Goal: Information Seeking & Learning: Learn about a topic

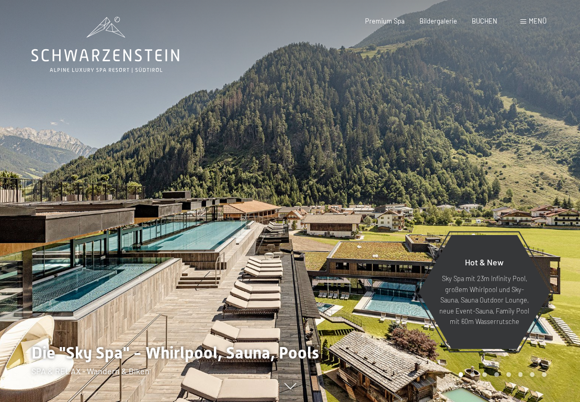
click at [531, 20] on span "Menü" at bounding box center [538, 21] width 18 height 8
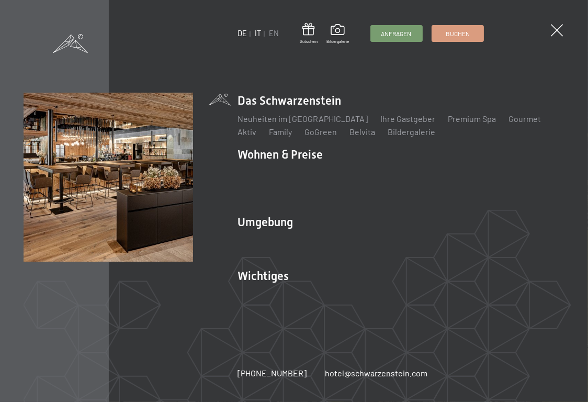
click at [259, 33] on link "IT" at bounding box center [258, 33] width 6 height 9
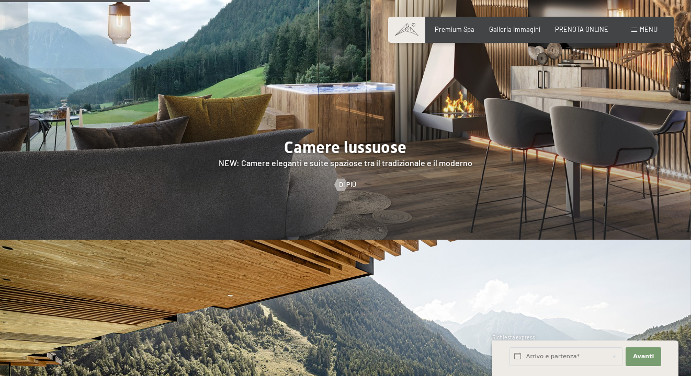
scroll to position [941, 0]
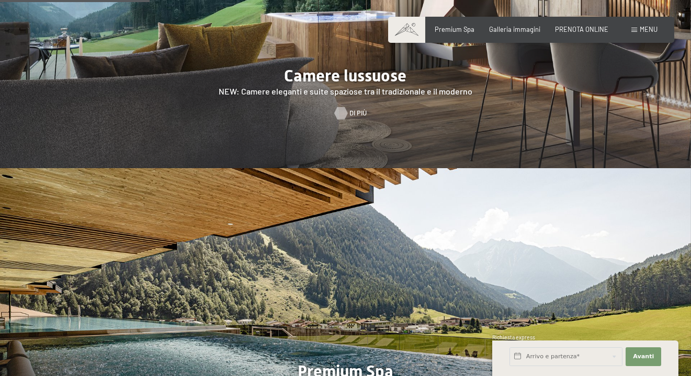
click at [344, 107] on div at bounding box center [340, 113] width 7 height 13
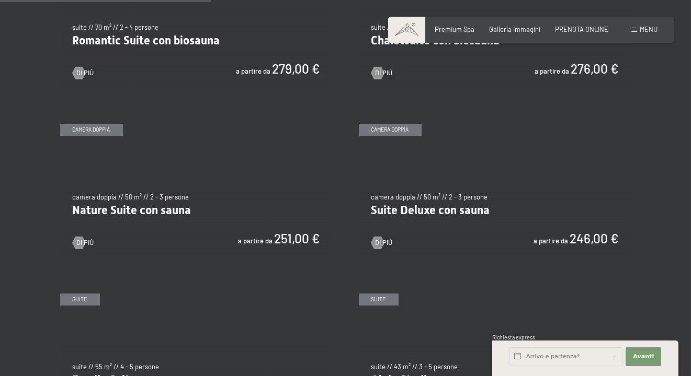
scroll to position [889, 0]
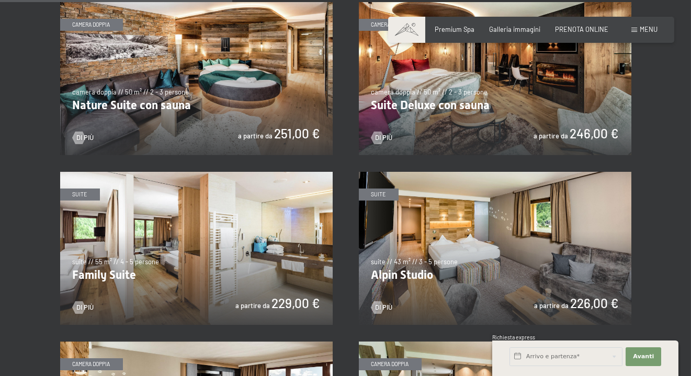
click at [261, 246] on img at bounding box center [196, 248] width 272 height 153
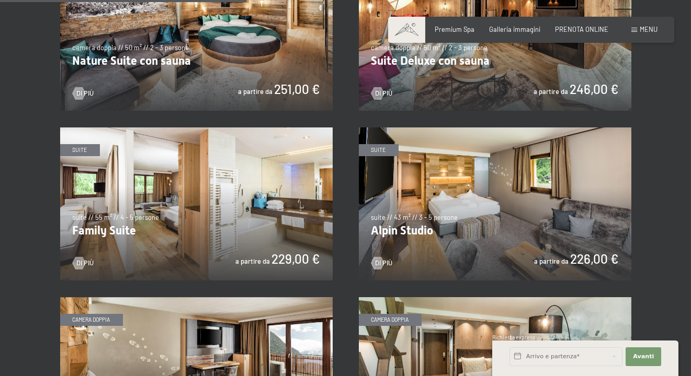
scroll to position [941, 0]
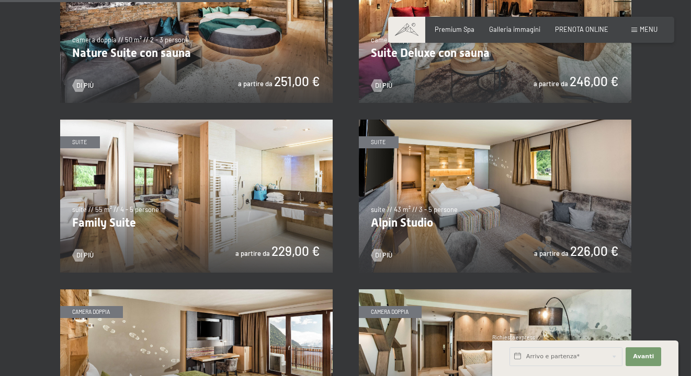
click at [450, 185] on img at bounding box center [495, 196] width 272 height 153
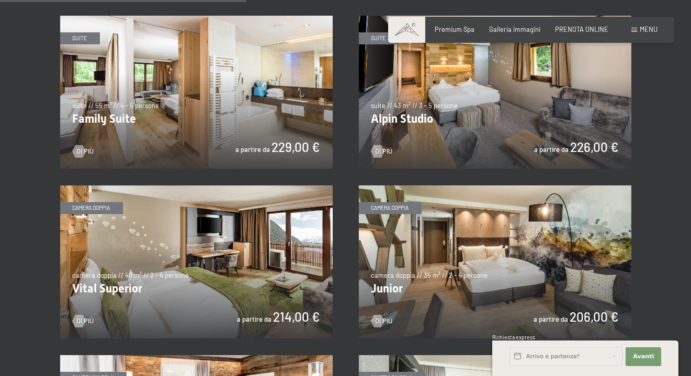
scroll to position [1098, 0]
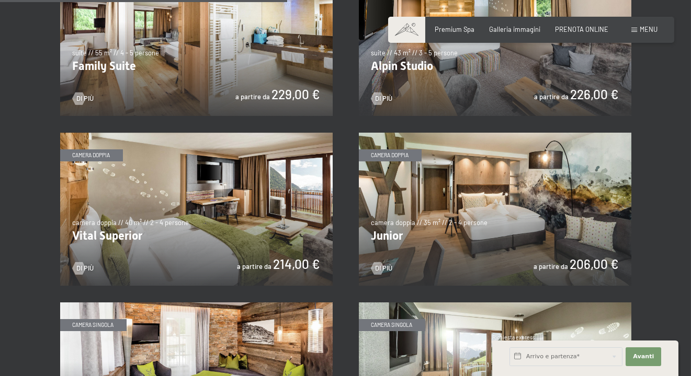
click at [276, 232] on img at bounding box center [196, 209] width 272 height 153
click at [551, 249] on img at bounding box center [495, 209] width 272 height 153
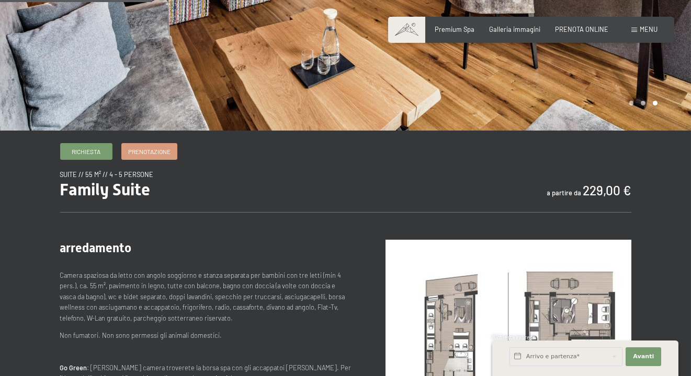
scroll to position [365, 0]
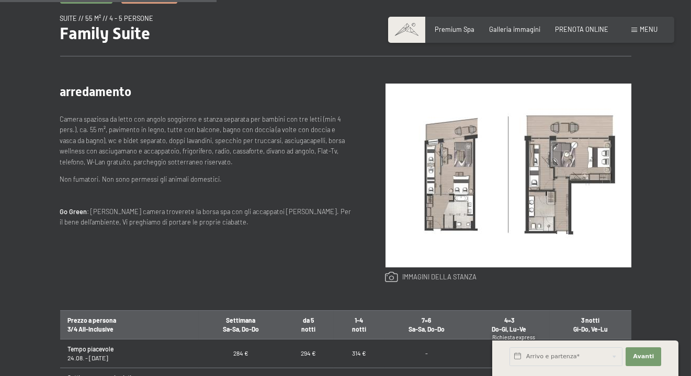
click at [398, 279] on link at bounding box center [430, 278] width 91 height 12
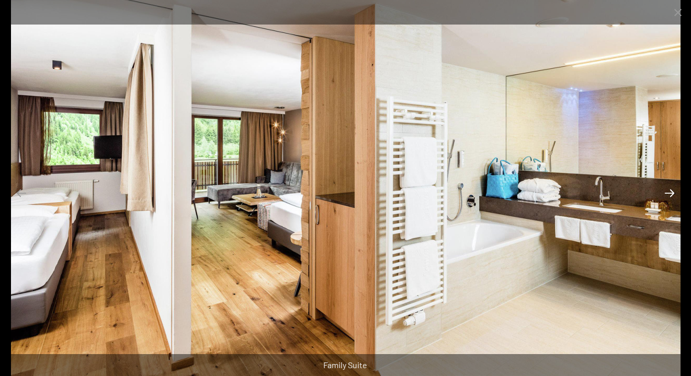
click at [668, 194] on button "Next slide" at bounding box center [669, 193] width 22 height 20
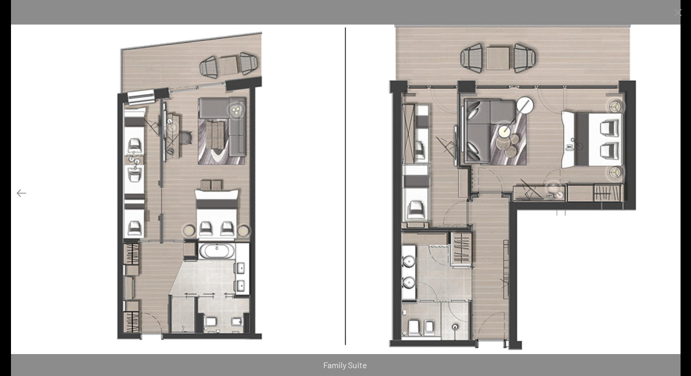
click at [668, 194] on button "Next slide" at bounding box center [669, 193] width 22 height 20
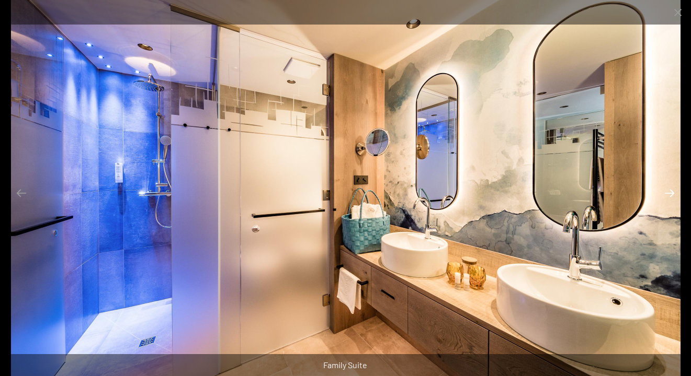
scroll to position [627, 0]
click at [668, 194] on button "Next slide" at bounding box center [669, 193] width 22 height 20
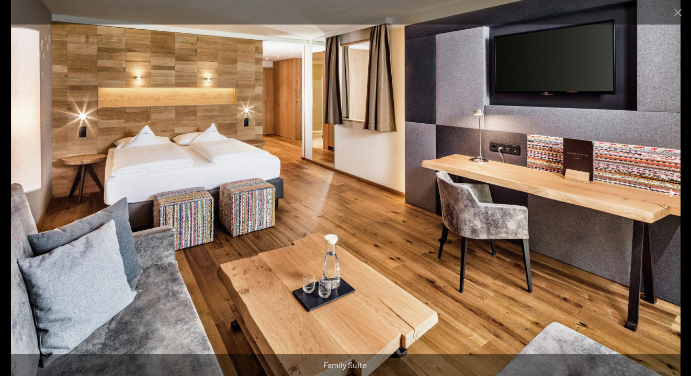
click at [668, 194] on button "Next slide" at bounding box center [669, 193] width 22 height 20
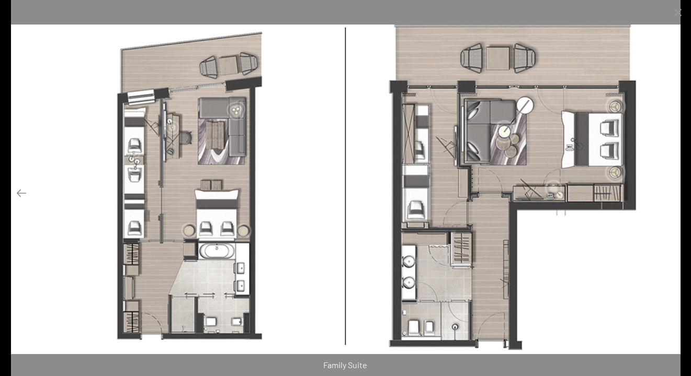
click at [668, 194] on button "Next slide" at bounding box center [669, 193] width 22 height 20
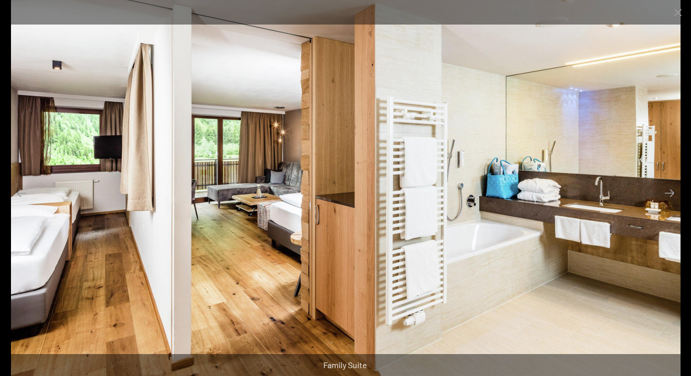
scroll to position [941, 0]
click at [675, 16] on button "Close gallery" at bounding box center [678, 12] width 26 height 25
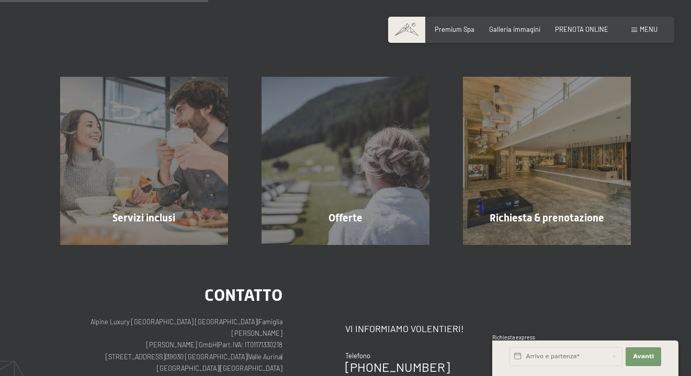
scroll to position [365, 0]
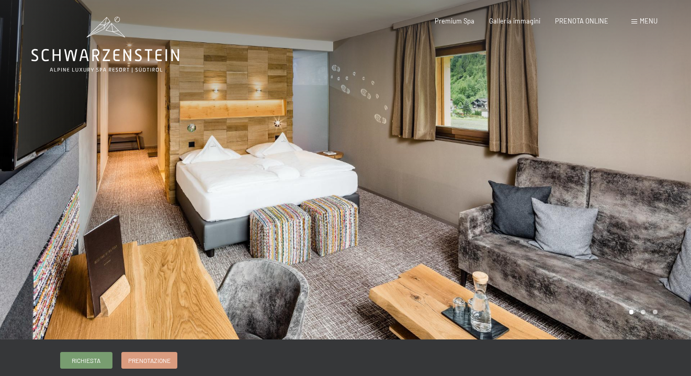
click at [636, 260] on div at bounding box center [519, 170] width 346 height 340
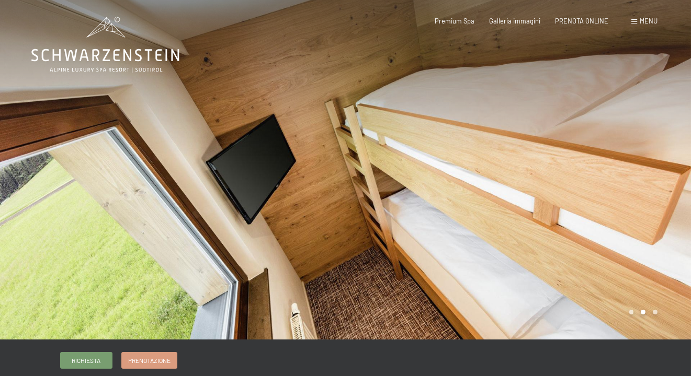
click at [636, 260] on div at bounding box center [519, 170] width 346 height 340
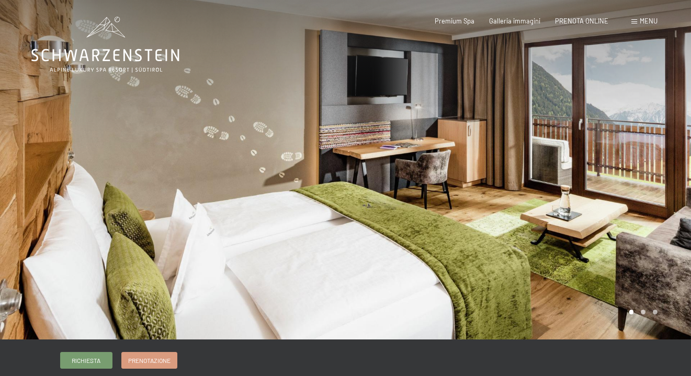
click at [643, 234] on div at bounding box center [519, 170] width 346 height 340
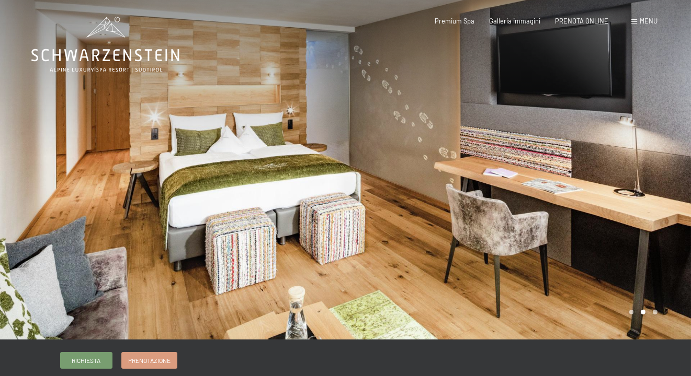
click at [643, 234] on div at bounding box center [519, 170] width 346 height 340
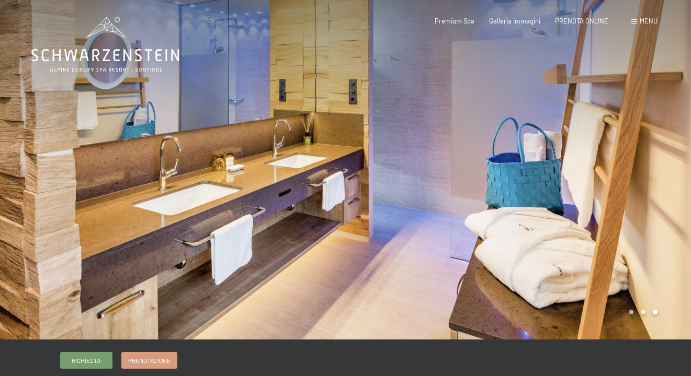
click at [643, 234] on div at bounding box center [519, 170] width 346 height 340
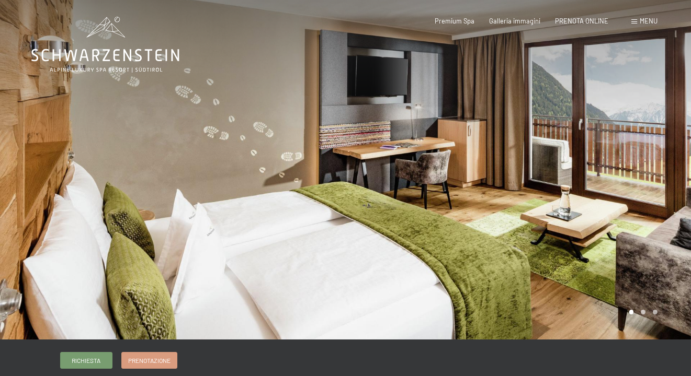
click at [643, 234] on div at bounding box center [519, 170] width 346 height 340
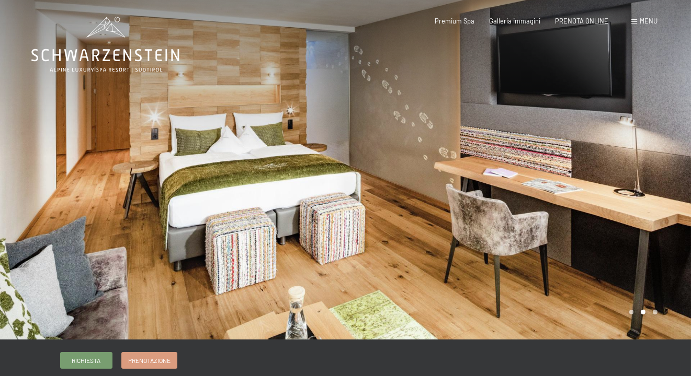
click at [92, 196] on div at bounding box center [173, 170] width 346 height 340
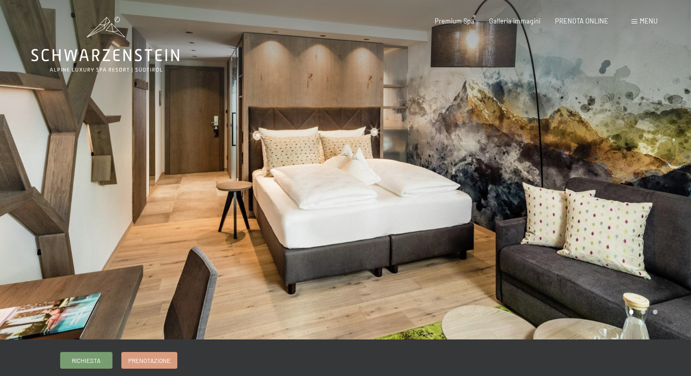
click at [623, 220] on div at bounding box center [519, 170] width 346 height 340
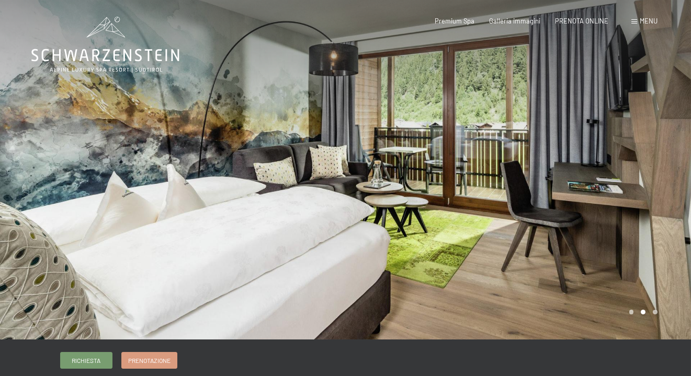
click at [616, 222] on div at bounding box center [519, 170] width 346 height 340
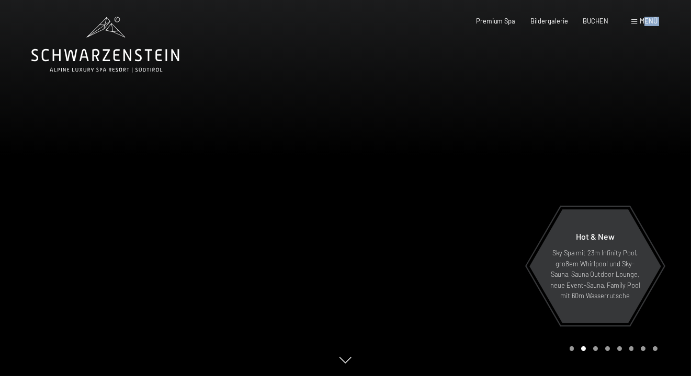
click at [644, 18] on div "Buchen Anfragen Premium Spa Bildergalerie BUCHEN Menü DE IT EN Gutschein Bilder…" at bounding box center [551, 21] width 211 height 9
click at [644, 19] on span "Menü" at bounding box center [648, 21] width 18 height 8
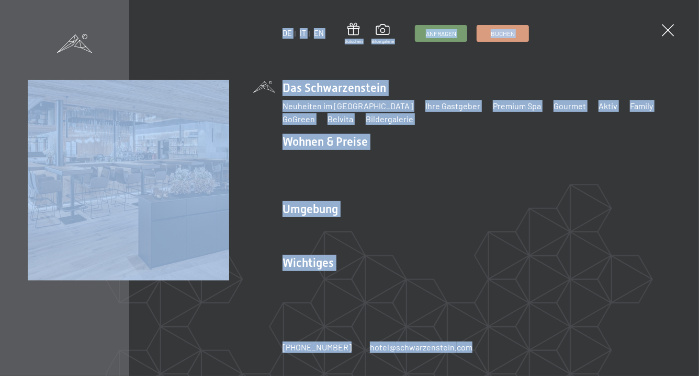
click at [302, 30] on link "IT" at bounding box center [303, 33] width 6 height 9
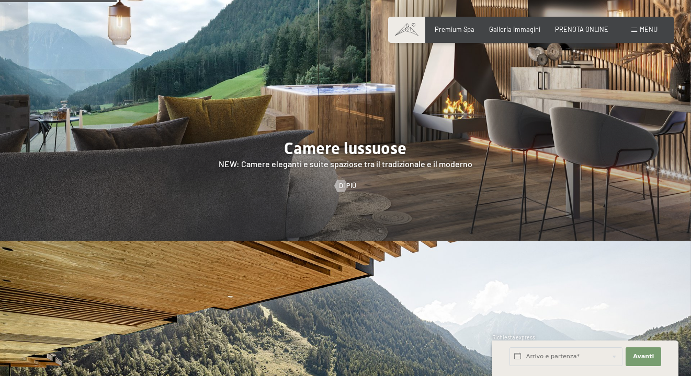
scroll to position [941, 0]
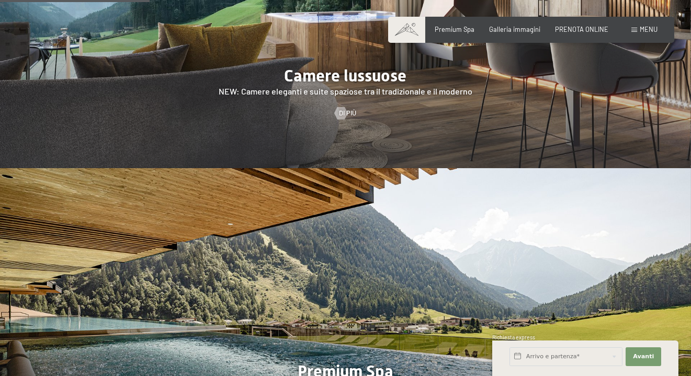
click at [368, 75] on div at bounding box center [345, 20] width 691 height 296
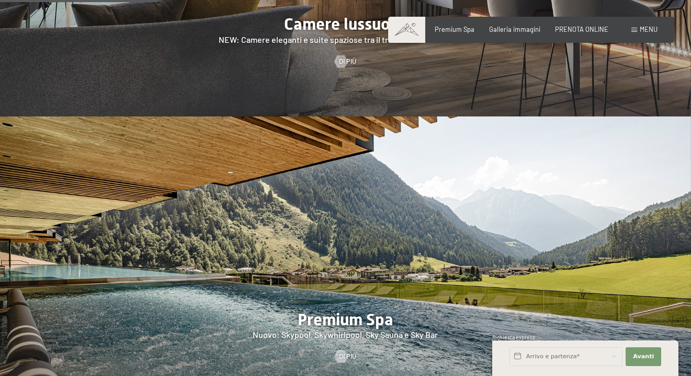
scroll to position [732, 0]
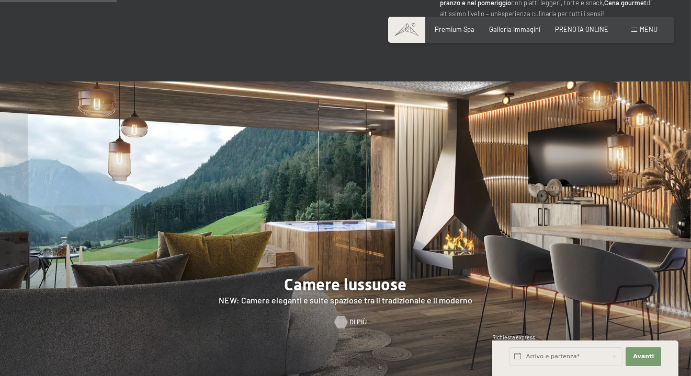
click at [343, 316] on div at bounding box center [340, 322] width 7 height 13
click at [348, 318] on link "Di più" at bounding box center [345, 322] width 21 height 9
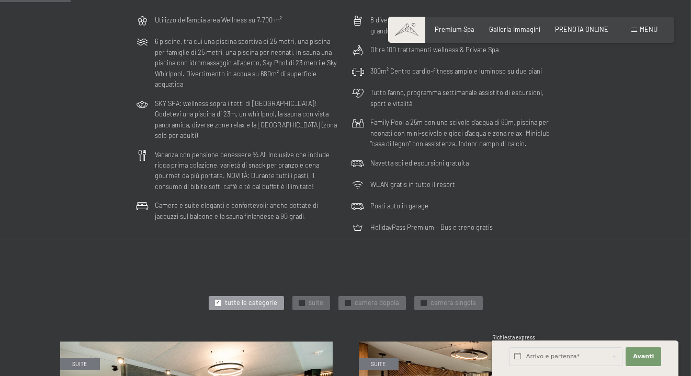
scroll to position [471, 0]
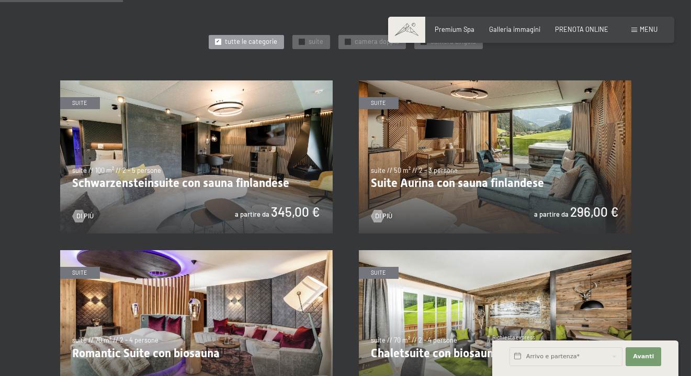
click at [208, 177] on img at bounding box center [196, 157] width 272 height 153
click at [498, 164] on img at bounding box center [495, 157] width 272 height 153
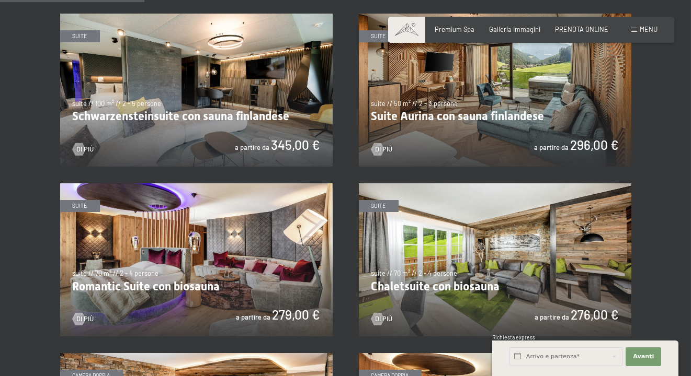
scroll to position [575, 0]
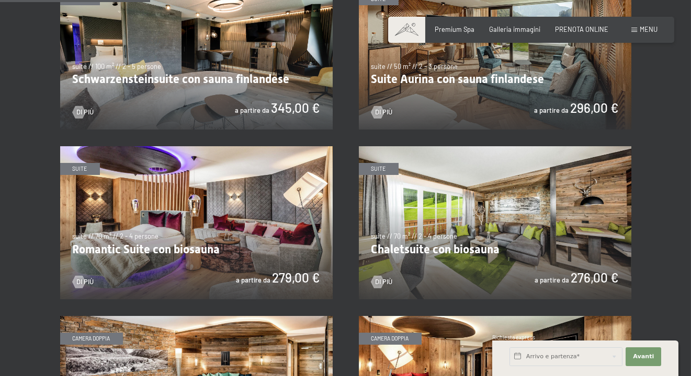
click at [288, 225] on img at bounding box center [196, 222] width 272 height 153
click at [480, 237] on img at bounding box center [495, 222] width 272 height 153
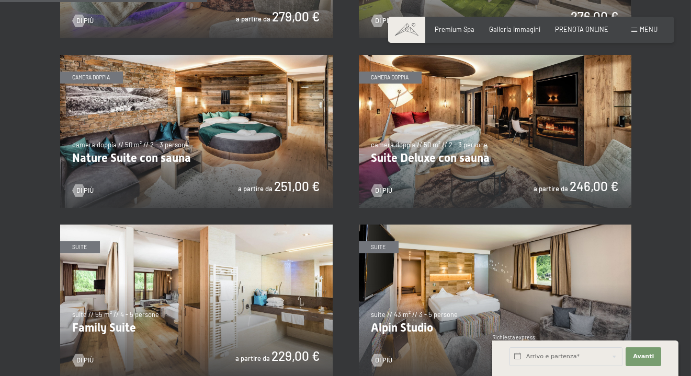
scroll to position [837, 0]
click at [262, 161] on img at bounding box center [196, 130] width 272 height 153
click at [592, 147] on img at bounding box center [495, 130] width 272 height 153
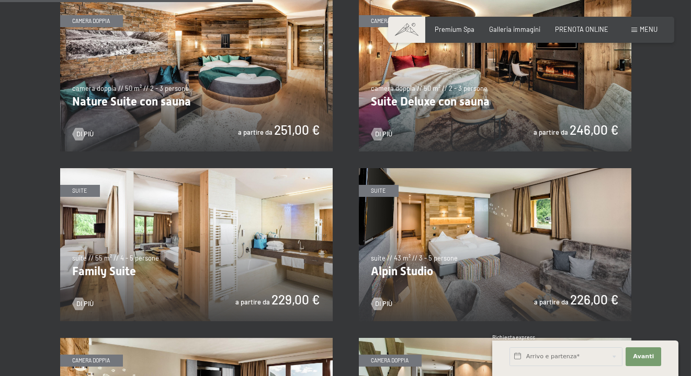
scroll to position [889, 0]
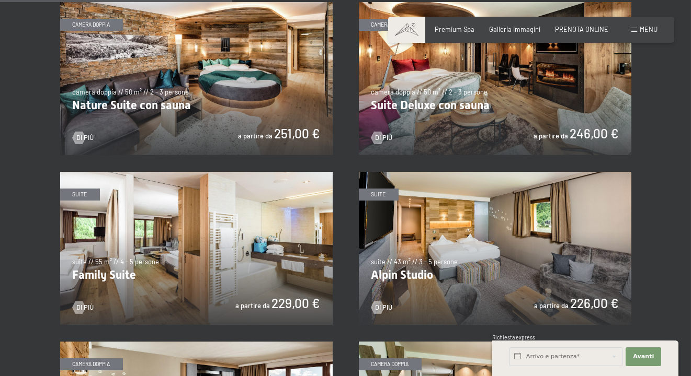
click at [604, 271] on img at bounding box center [495, 248] width 272 height 153
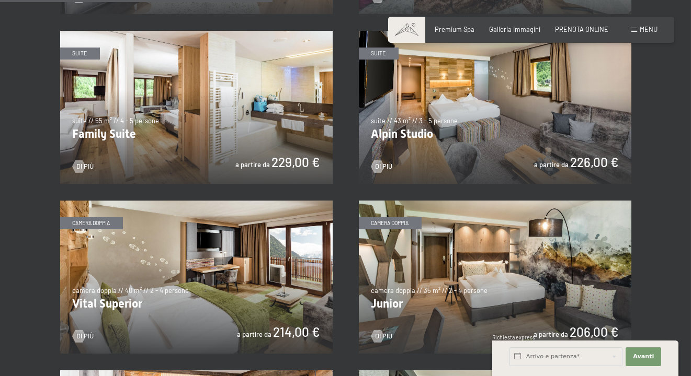
scroll to position [1046, 0]
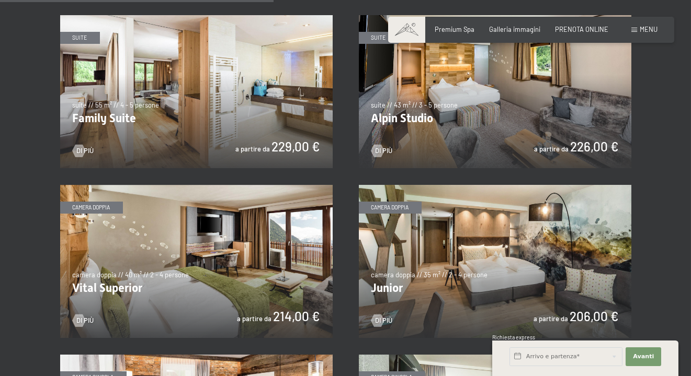
click at [276, 295] on img at bounding box center [196, 261] width 272 height 153
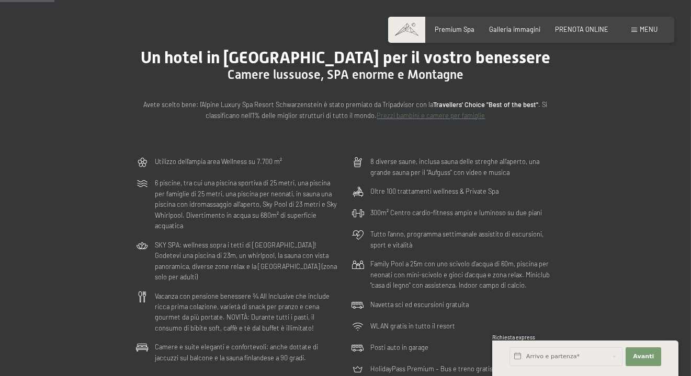
scroll to position [0, 0]
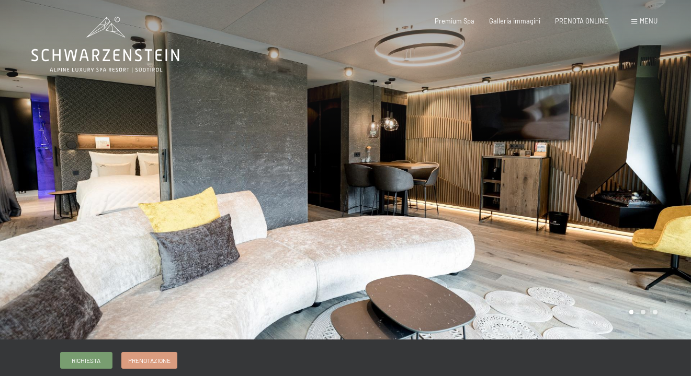
click at [609, 244] on div at bounding box center [519, 170] width 346 height 340
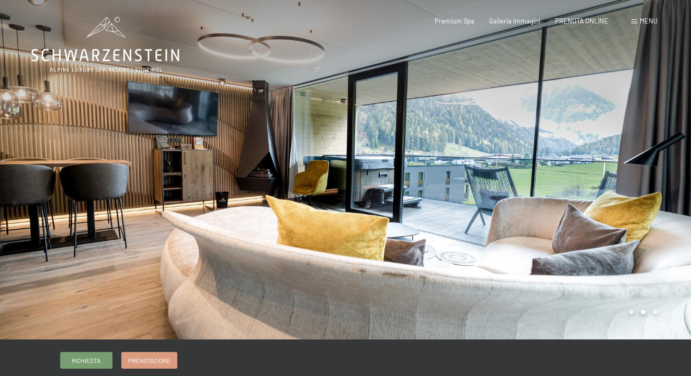
click at [609, 244] on div at bounding box center [519, 170] width 346 height 340
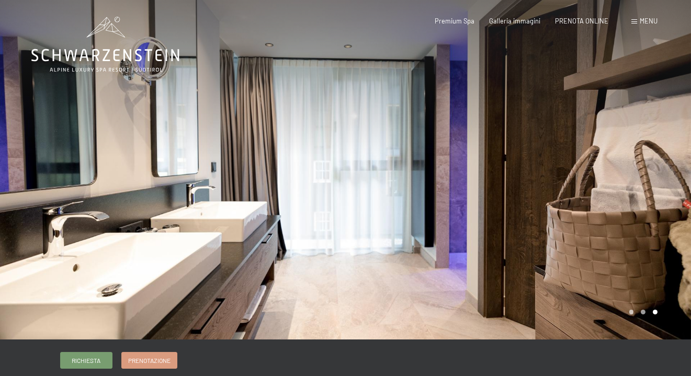
click at [595, 242] on div at bounding box center [519, 170] width 346 height 340
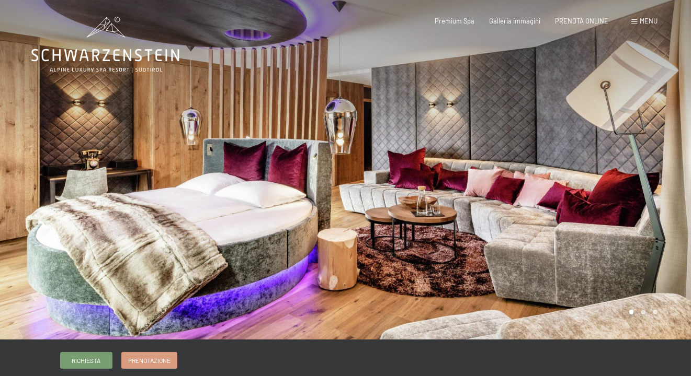
click at [655, 310] on div at bounding box center [519, 170] width 346 height 340
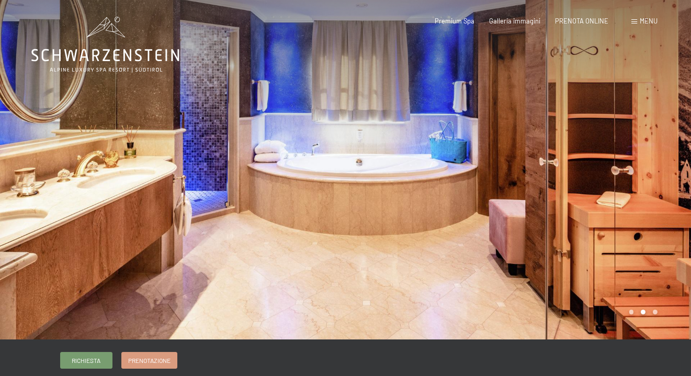
click at [655, 310] on div at bounding box center [519, 170] width 346 height 340
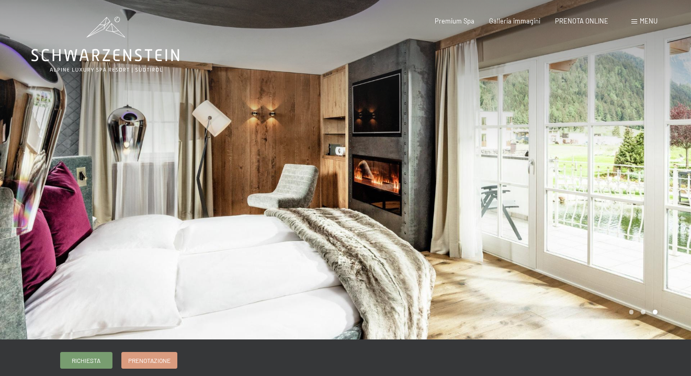
click at [655, 310] on div at bounding box center [519, 170] width 346 height 340
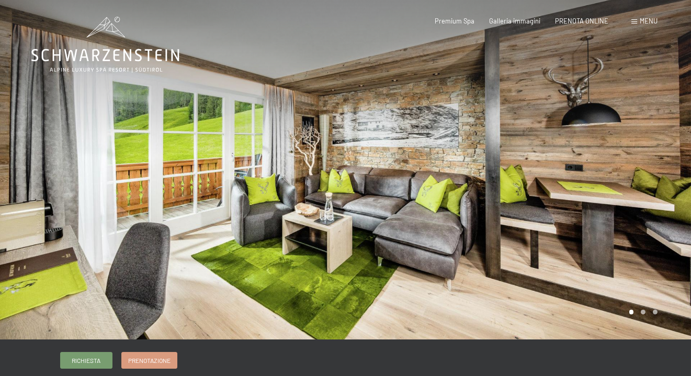
click at [602, 269] on div at bounding box center [519, 170] width 346 height 340
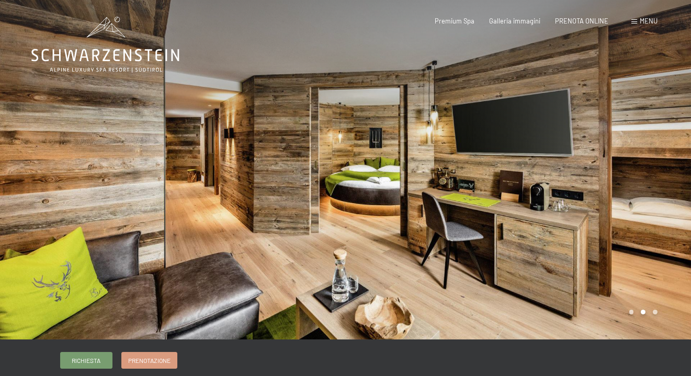
click at [602, 265] on div at bounding box center [519, 170] width 346 height 340
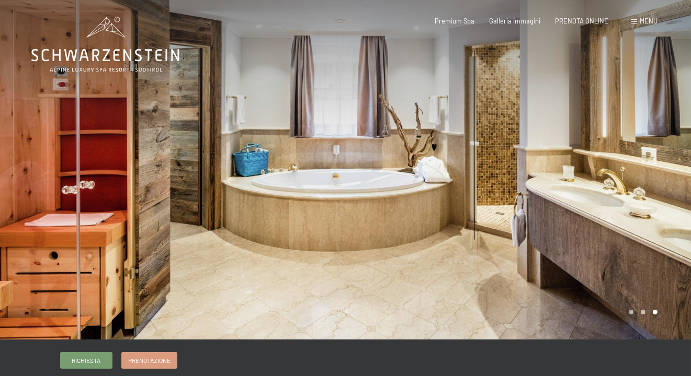
click at [99, 226] on div at bounding box center [173, 170] width 346 height 340
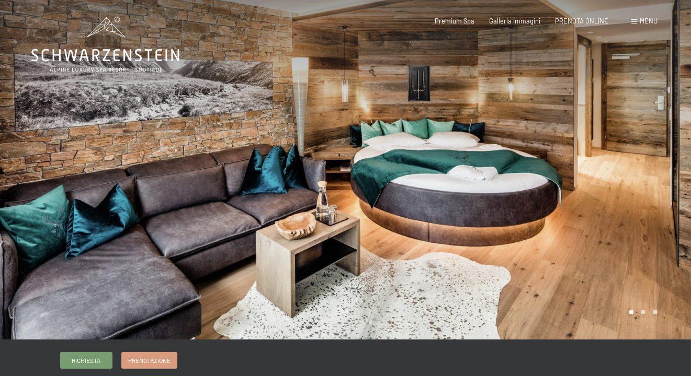
click at [657, 267] on div at bounding box center [519, 170] width 346 height 340
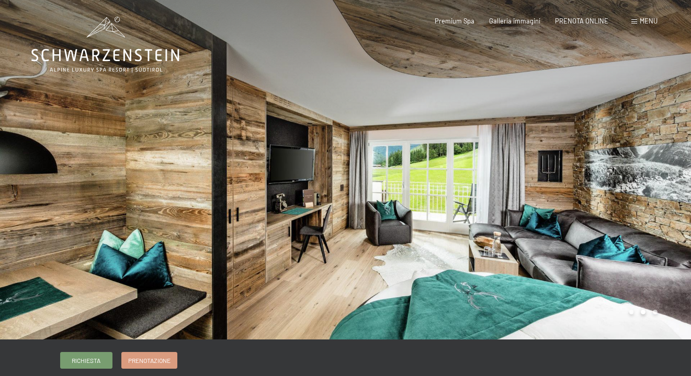
click at [657, 267] on div at bounding box center [519, 170] width 346 height 340
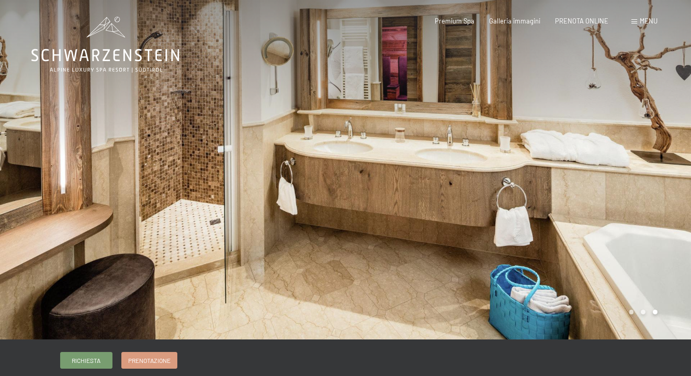
click at [642, 257] on div at bounding box center [519, 170] width 346 height 340
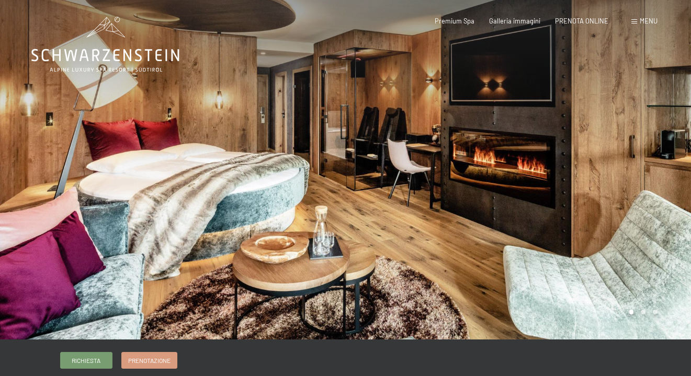
click at [640, 220] on div at bounding box center [519, 170] width 346 height 340
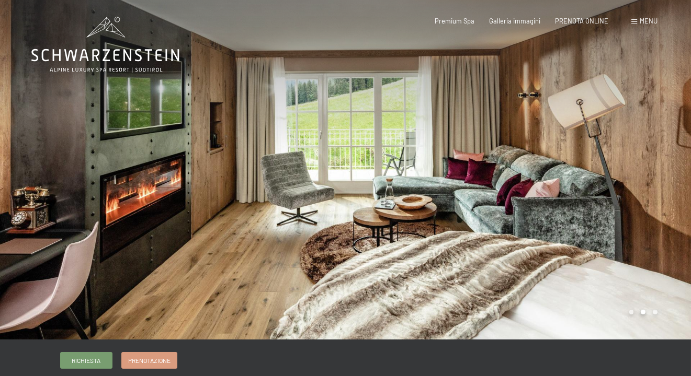
click at [633, 217] on div at bounding box center [519, 170] width 346 height 340
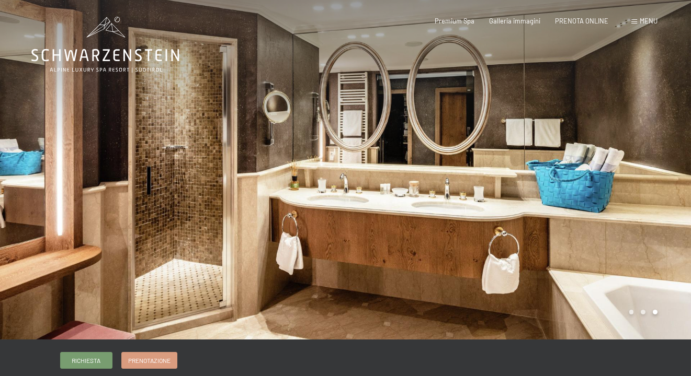
click at [621, 230] on div at bounding box center [519, 170] width 346 height 340
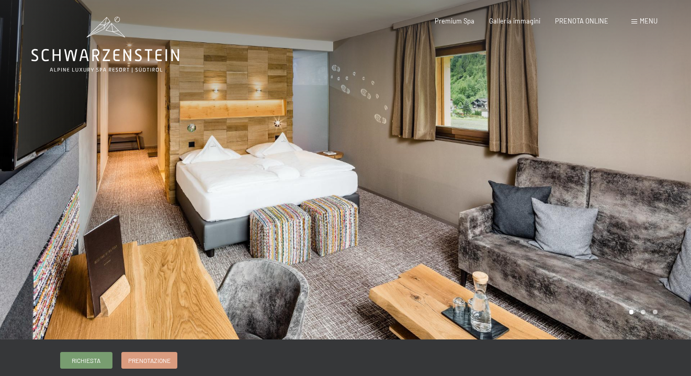
click at [653, 256] on div at bounding box center [519, 170] width 346 height 340
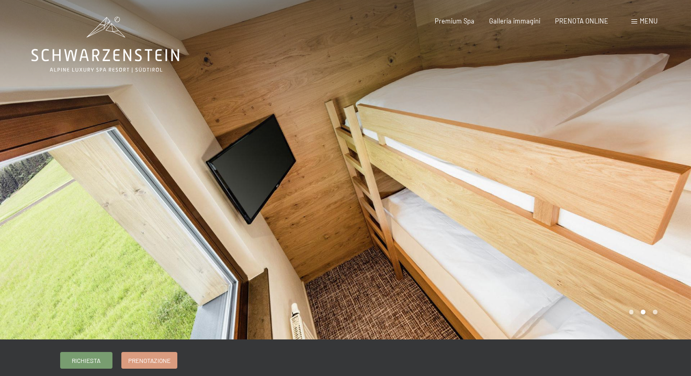
click at [653, 256] on div at bounding box center [519, 170] width 346 height 340
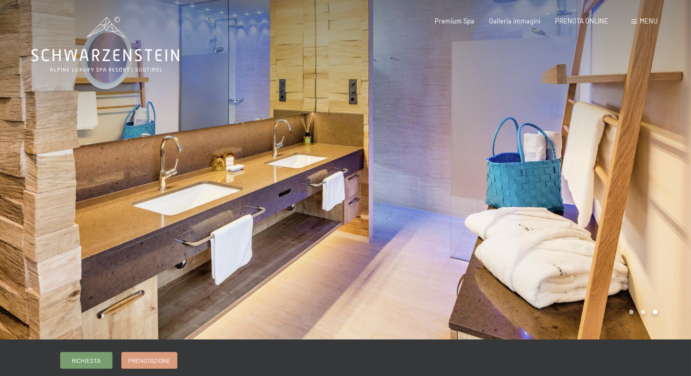
click at [653, 256] on div at bounding box center [519, 170] width 346 height 340
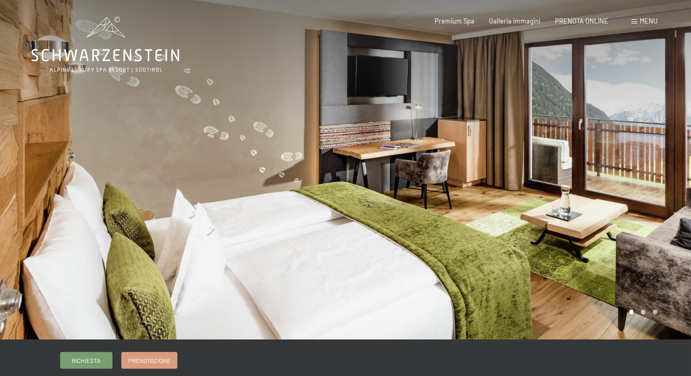
click at [647, 256] on div at bounding box center [519, 170] width 346 height 340
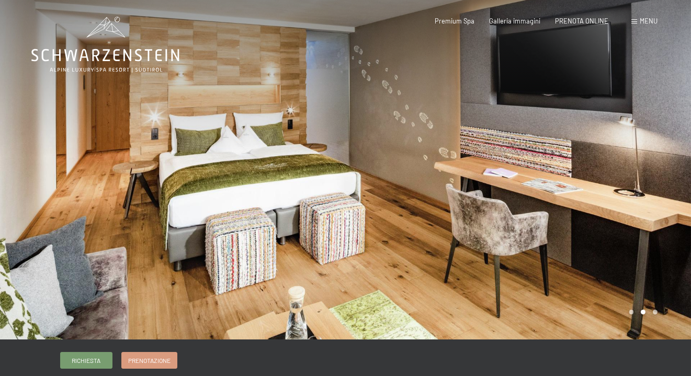
click at [647, 256] on div at bounding box center [519, 170] width 346 height 340
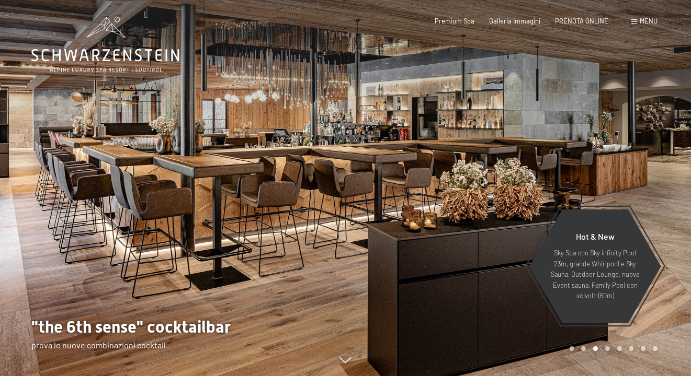
click at [521, 172] on div at bounding box center [519, 188] width 346 height 376
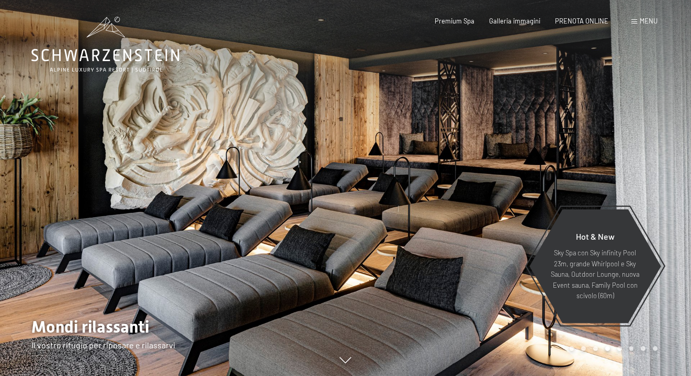
click at [517, 166] on div at bounding box center [519, 188] width 346 height 376
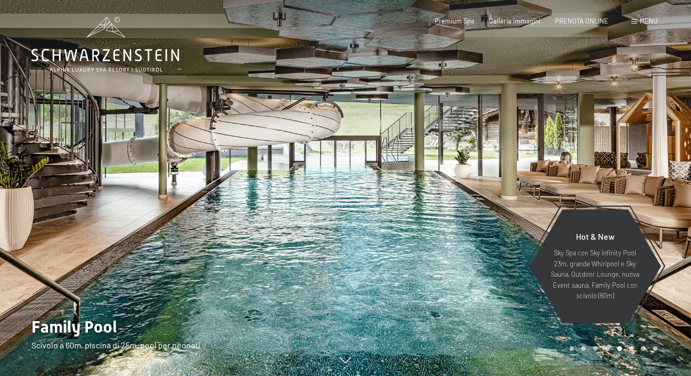
click at [523, 163] on div at bounding box center [519, 188] width 346 height 376
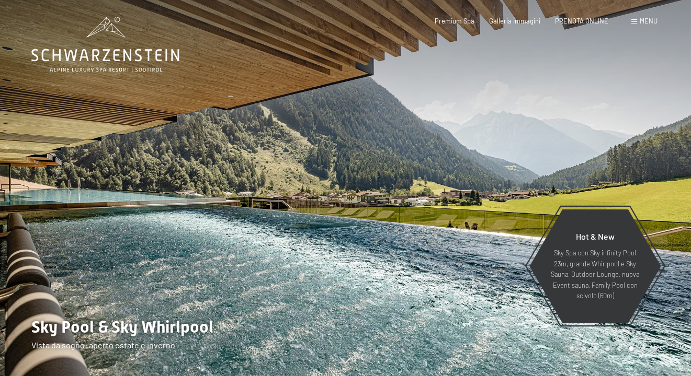
click at [523, 163] on div at bounding box center [519, 188] width 346 height 376
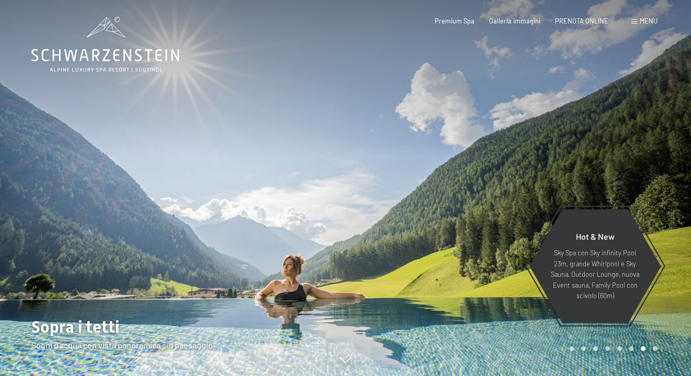
click at [523, 163] on div at bounding box center [519, 188] width 346 height 376
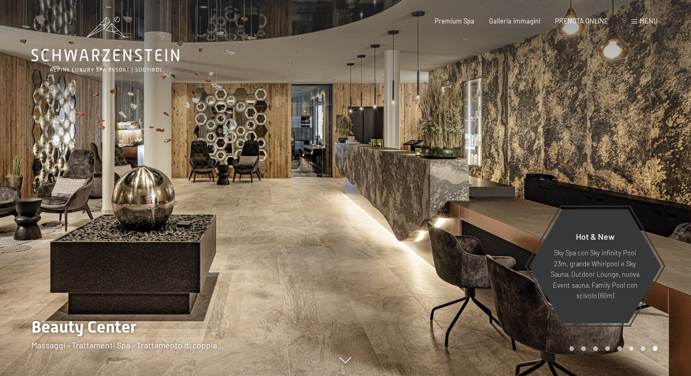
click at [520, 163] on div at bounding box center [519, 188] width 346 height 376
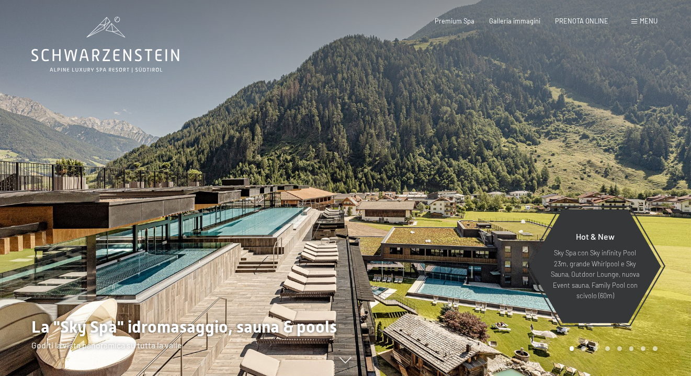
click at [601, 145] on div at bounding box center [519, 188] width 346 height 376
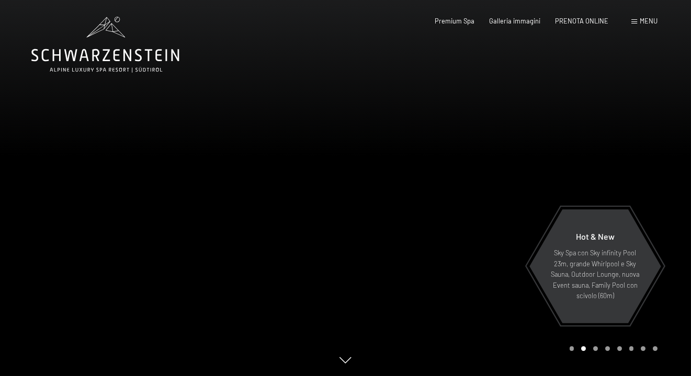
click at [601, 145] on div at bounding box center [519, 188] width 346 height 376
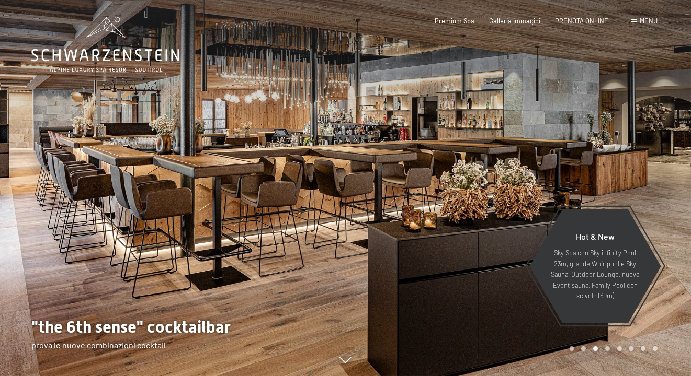
click at [71, 174] on div at bounding box center [173, 188] width 346 height 376
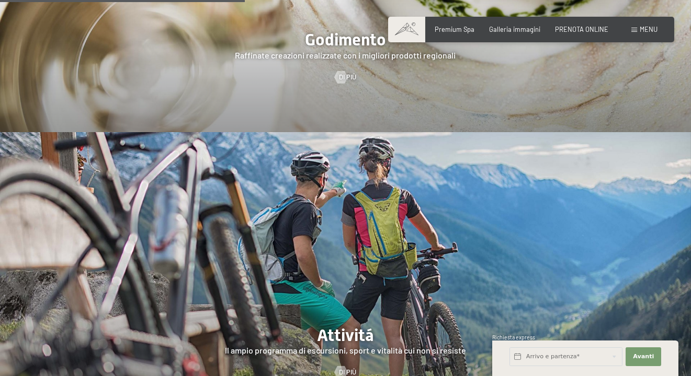
scroll to position [1359, 0]
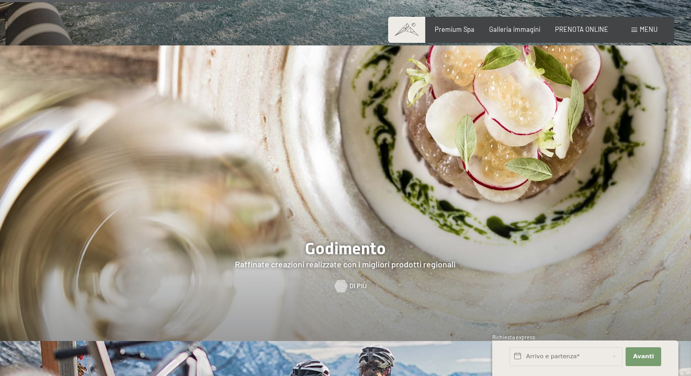
click at [339, 280] on div at bounding box center [340, 286] width 7 height 13
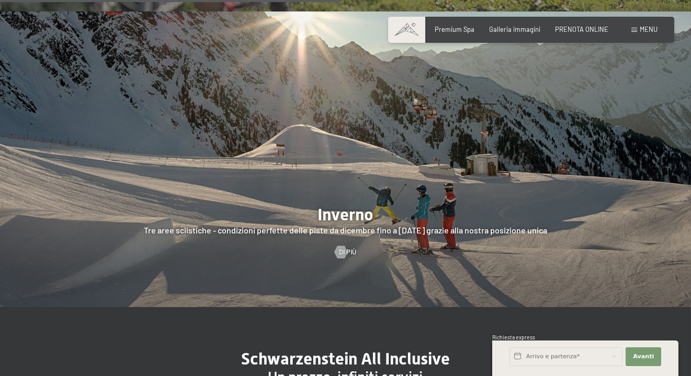
scroll to position [2039, 0]
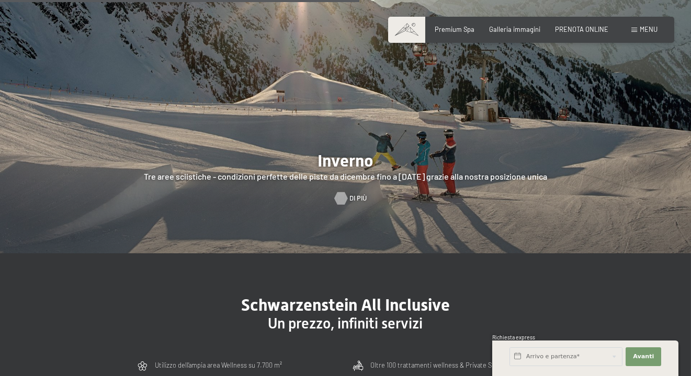
click at [344, 192] on div at bounding box center [340, 198] width 7 height 13
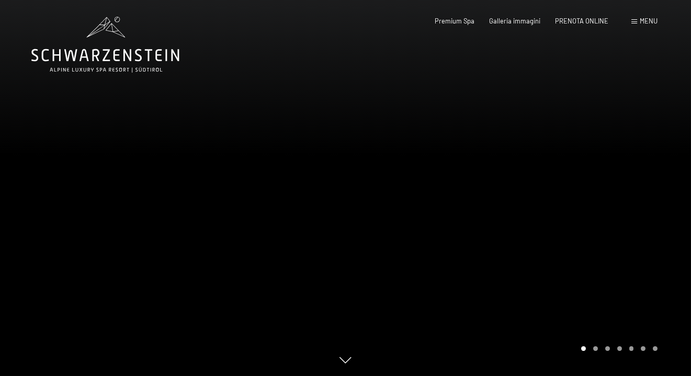
click at [613, 269] on div at bounding box center [519, 188] width 346 height 376
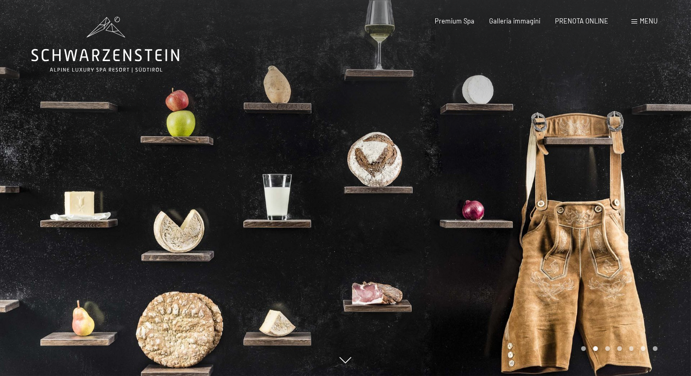
click at [613, 269] on div at bounding box center [519, 188] width 346 height 376
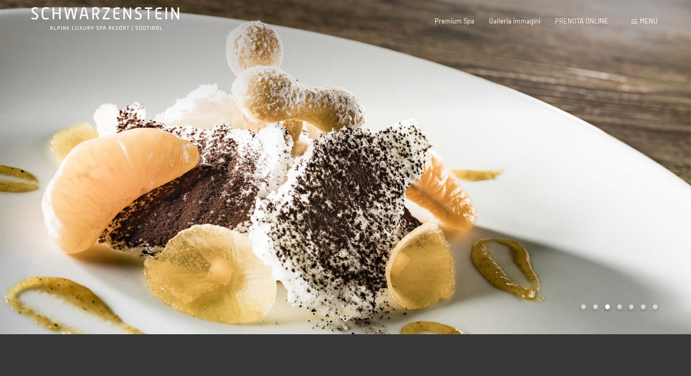
scroll to position [52, 0]
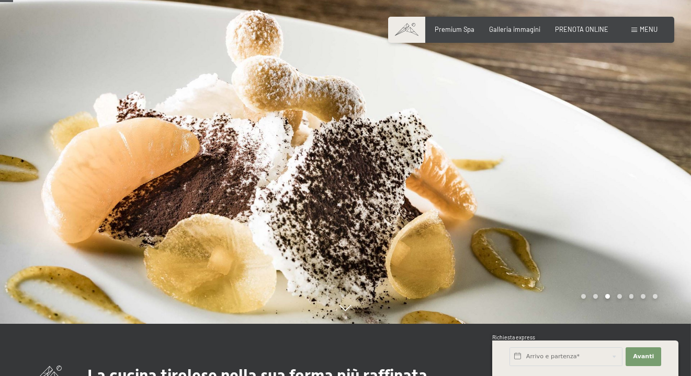
click at [662, 248] on div at bounding box center [519, 136] width 346 height 376
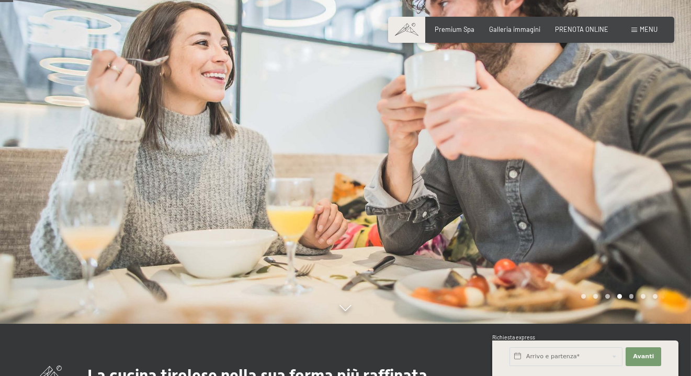
click at [662, 248] on div at bounding box center [519, 136] width 346 height 376
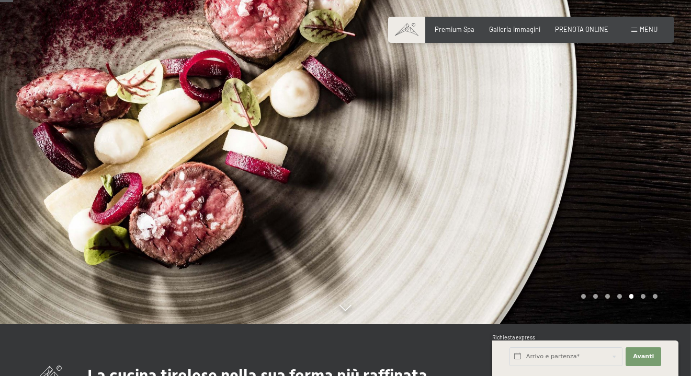
click at [662, 248] on div at bounding box center [519, 136] width 346 height 376
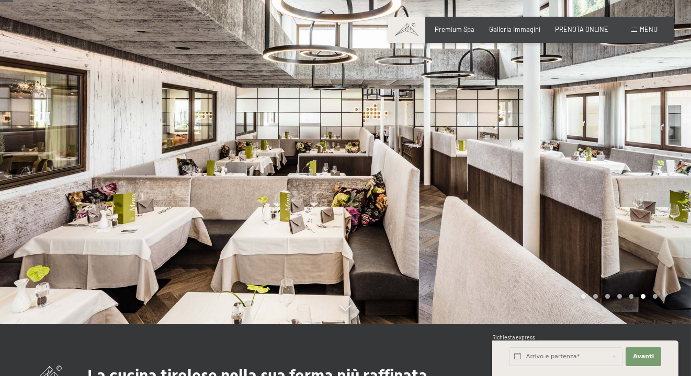
click at [658, 248] on div at bounding box center [519, 136] width 346 height 376
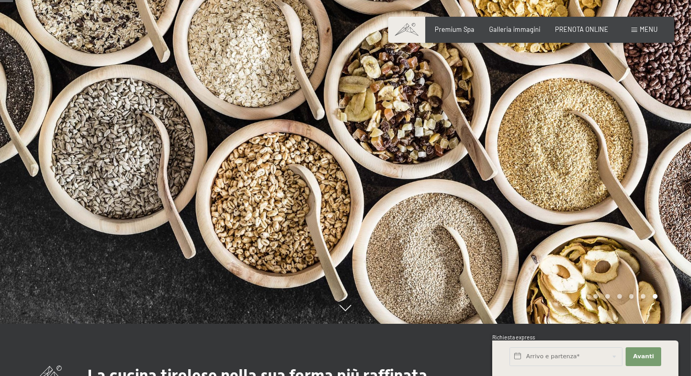
click at [654, 246] on div at bounding box center [519, 136] width 346 height 376
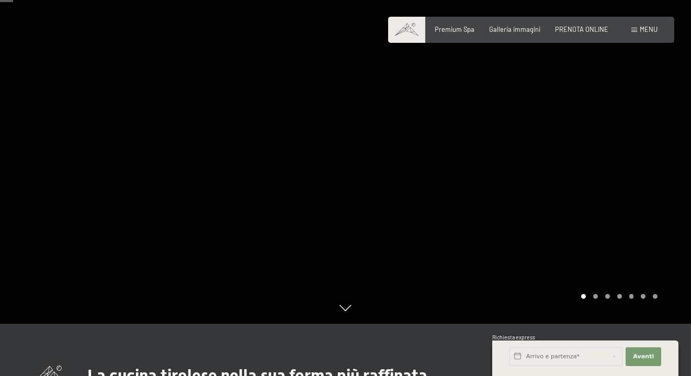
click at [654, 246] on div at bounding box center [519, 136] width 346 height 376
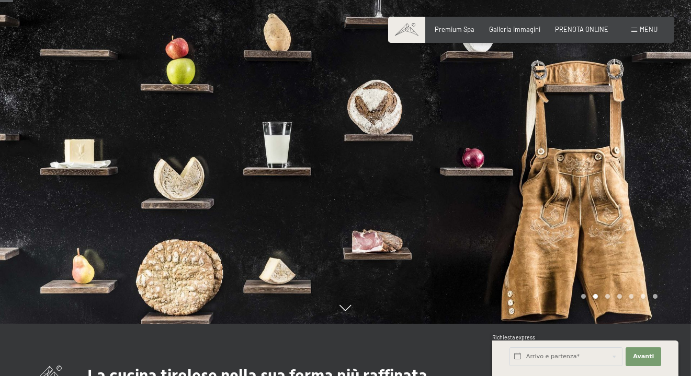
click at [654, 246] on div at bounding box center [519, 136] width 346 height 376
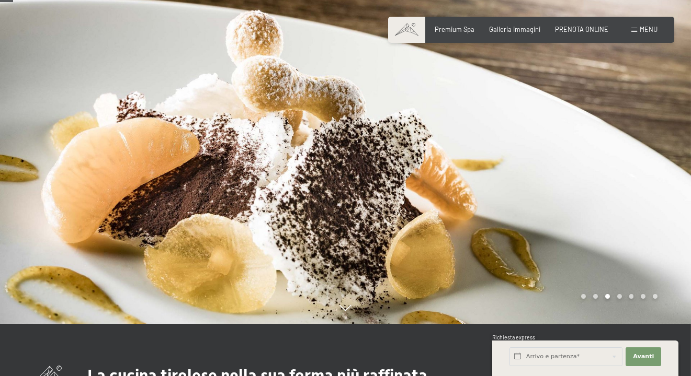
click at [653, 245] on div at bounding box center [519, 136] width 346 height 376
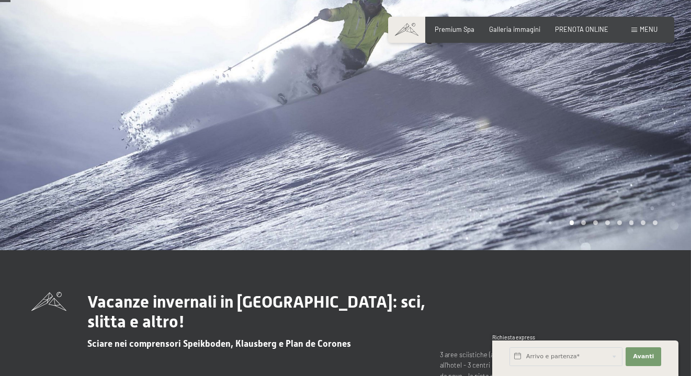
scroll to position [156, 0]
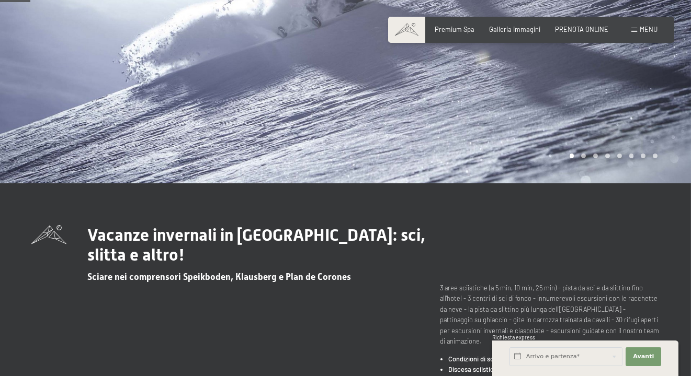
click at [623, 143] on div at bounding box center [519, 14] width 346 height 340
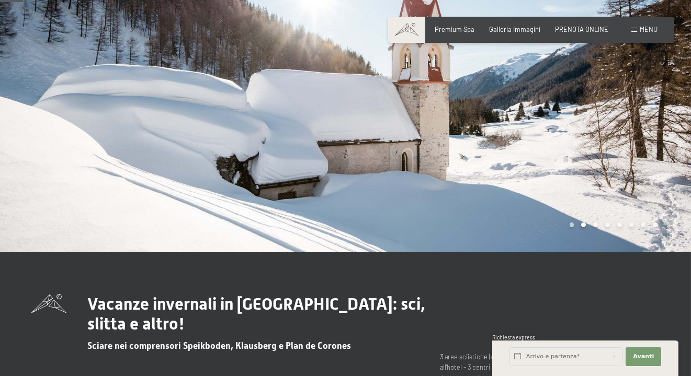
scroll to position [52, 0]
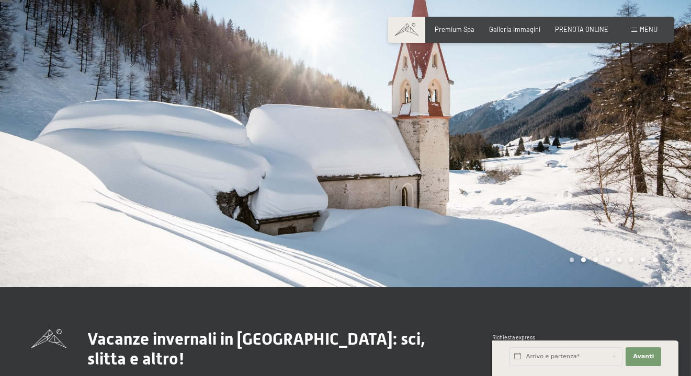
click at [653, 182] on div at bounding box center [519, 118] width 346 height 340
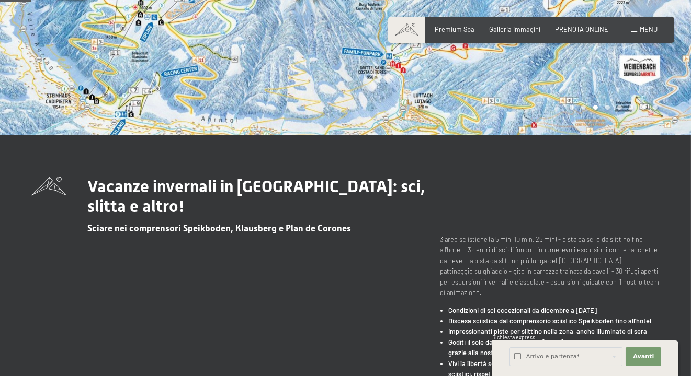
scroll to position [209, 0]
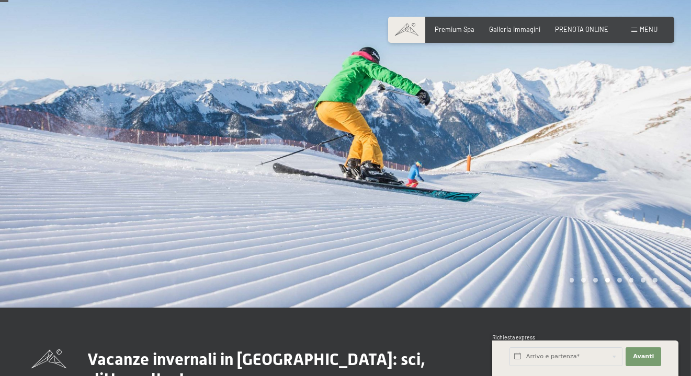
scroll to position [0, 0]
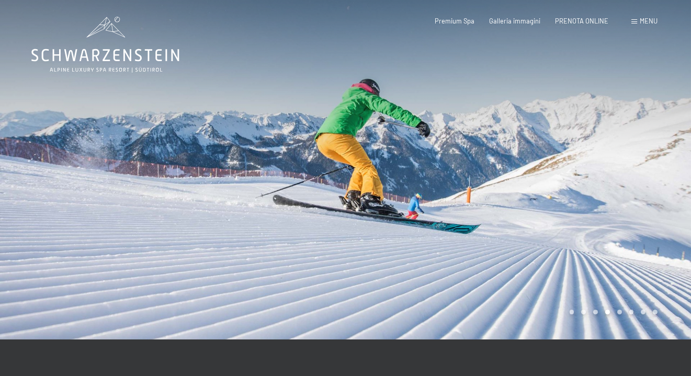
click at [680, 237] on div at bounding box center [519, 170] width 346 height 340
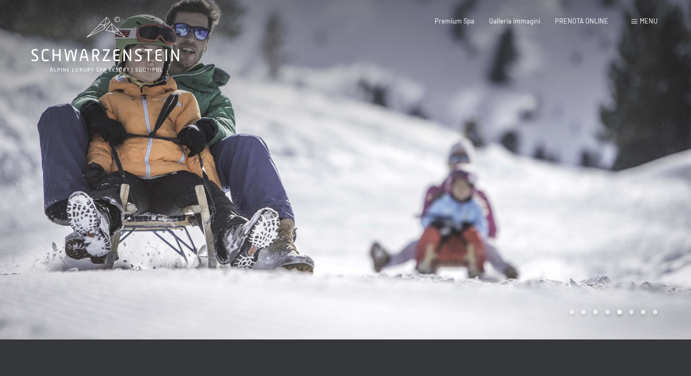
click at [680, 237] on div at bounding box center [519, 170] width 346 height 340
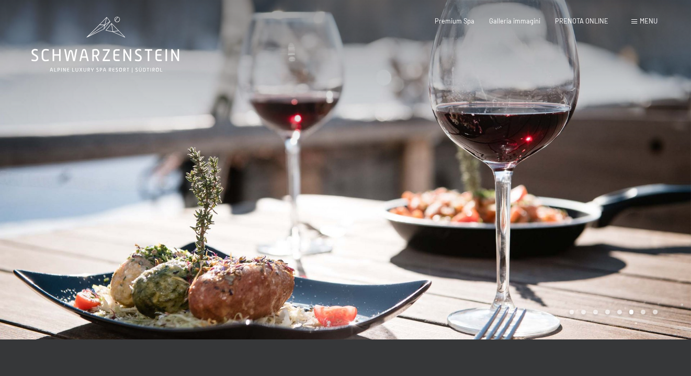
click at [638, 226] on div at bounding box center [519, 170] width 346 height 340
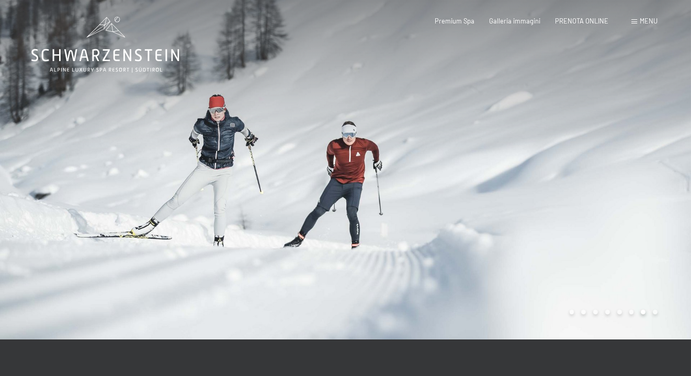
click at [638, 226] on div at bounding box center [519, 170] width 346 height 340
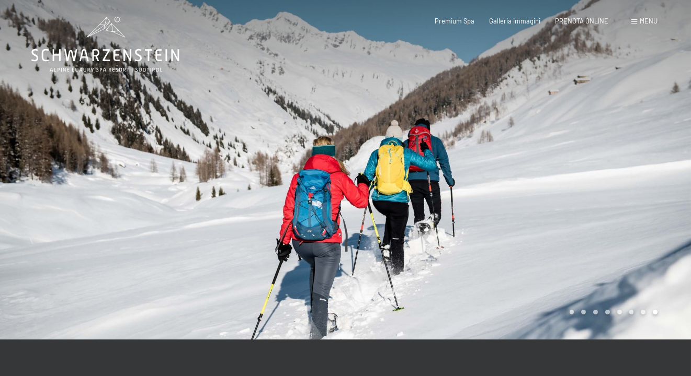
click at [638, 226] on div at bounding box center [519, 170] width 346 height 340
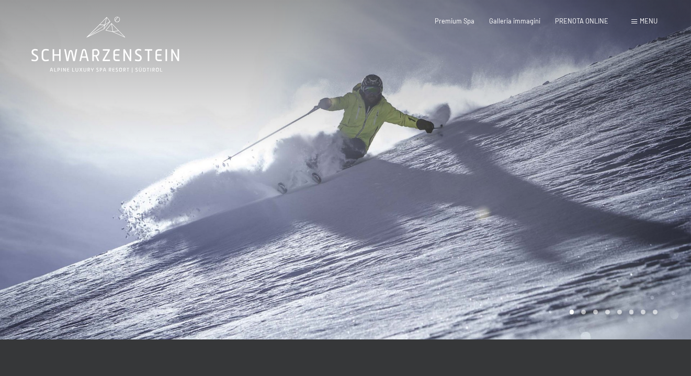
click at [638, 226] on div at bounding box center [519, 170] width 346 height 340
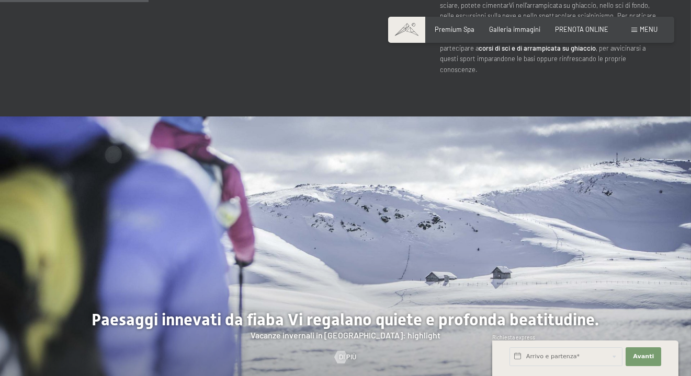
scroll to position [784, 0]
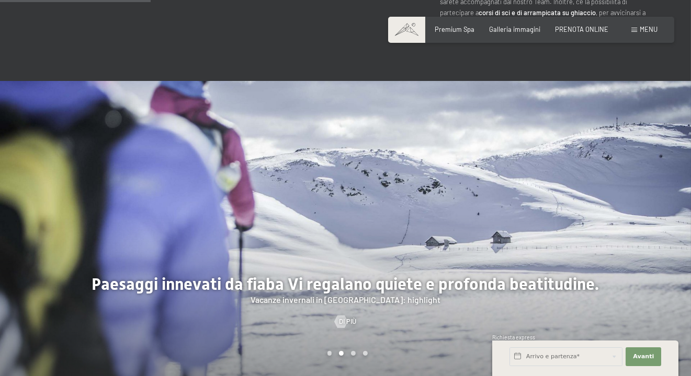
click at [628, 280] on div at bounding box center [519, 229] width 346 height 296
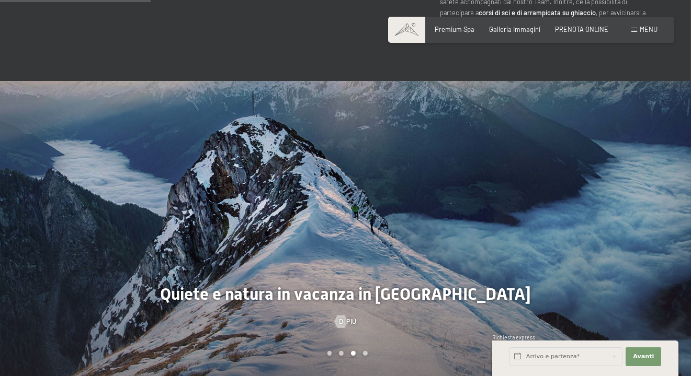
click at [628, 280] on div at bounding box center [519, 229] width 346 height 296
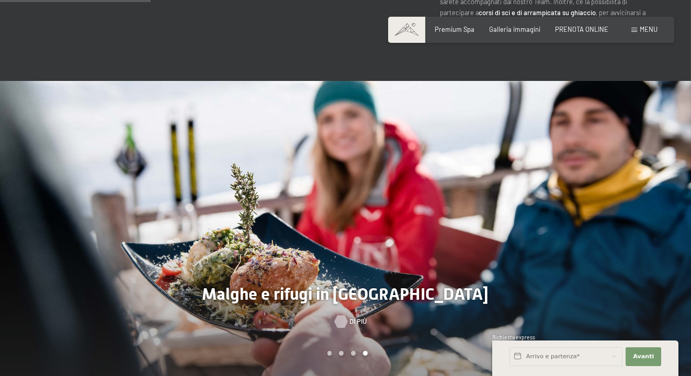
click at [350, 317] on span "Di più" at bounding box center [357, 321] width 17 height 9
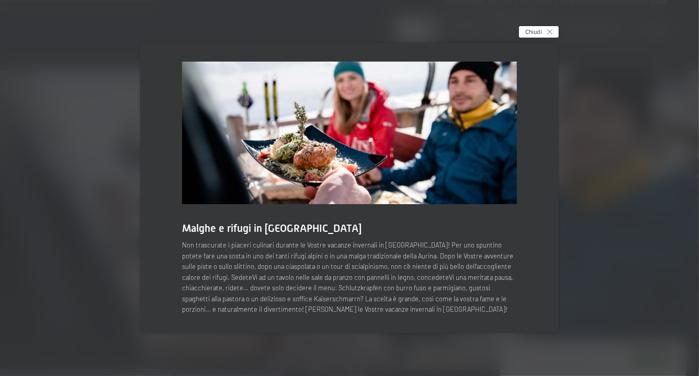
click at [550, 33] on icon at bounding box center [549, 31] width 5 height 5
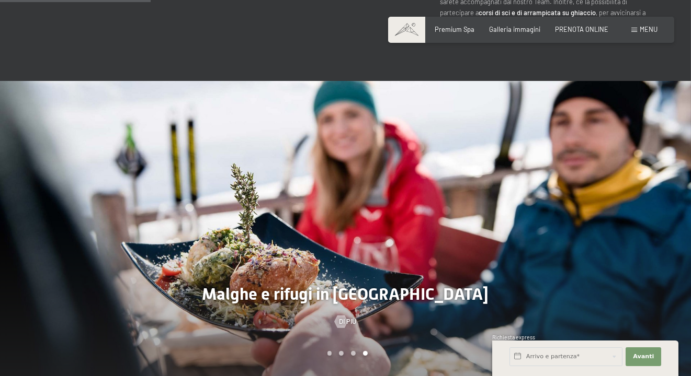
click at [608, 317] on div "Di più" at bounding box center [345, 321] width 691 height 9
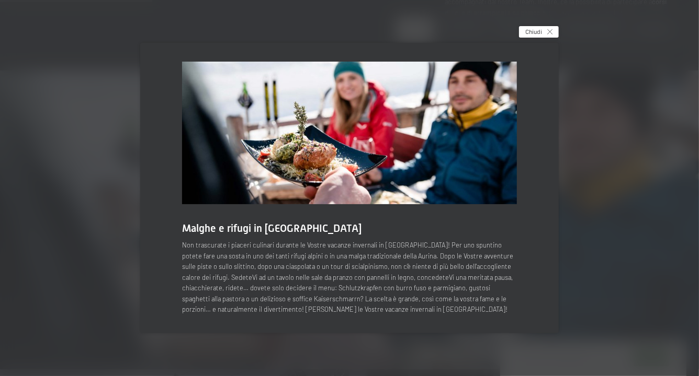
click at [541, 29] on span "Chiudi" at bounding box center [533, 31] width 17 height 9
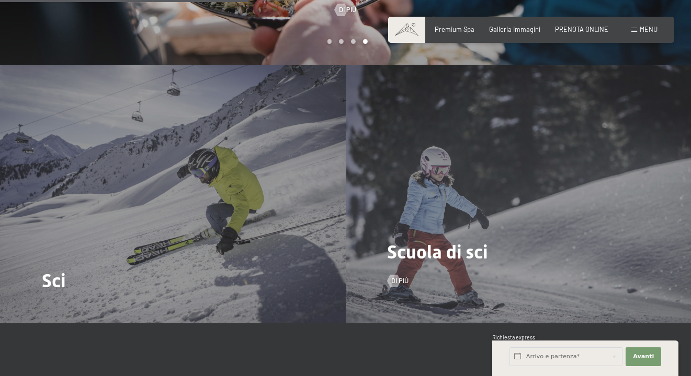
scroll to position [1098, 0]
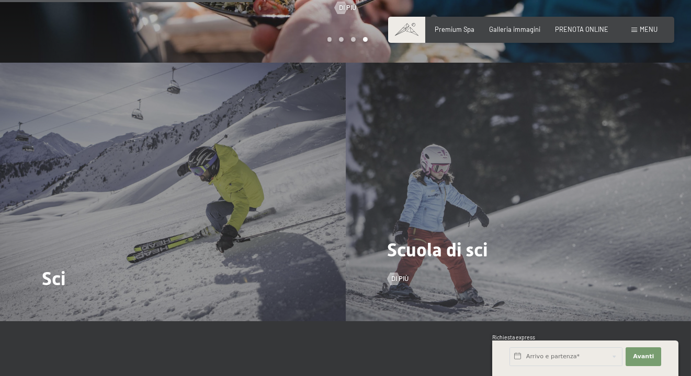
click at [534, 240] on div "Scuola di sci Di più" at bounding box center [519, 192] width 346 height 259
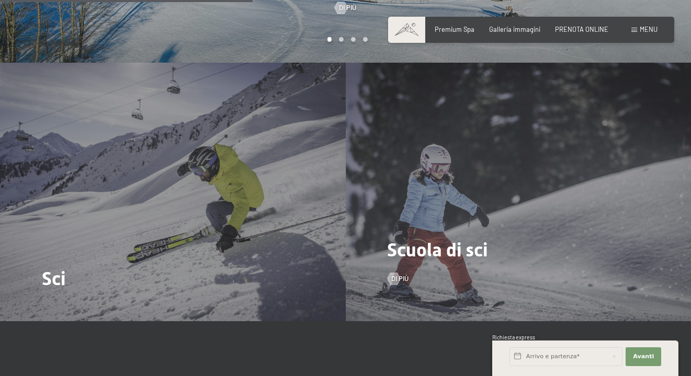
click at [416, 248] on div "Scuola di sci Di più" at bounding box center [519, 192] width 346 height 259
click at [404, 274] on span "Di più" at bounding box center [410, 278] width 17 height 9
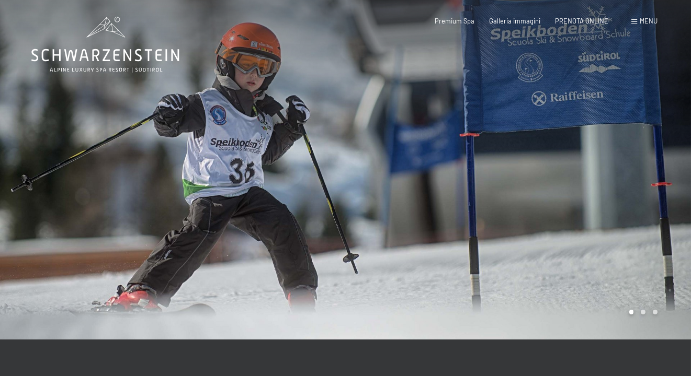
click at [656, 211] on div at bounding box center [519, 170] width 346 height 340
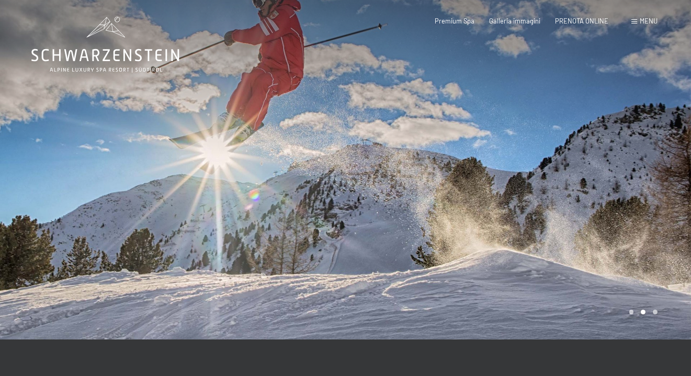
click at [640, 214] on div at bounding box center [519, 170] width 346 height 340
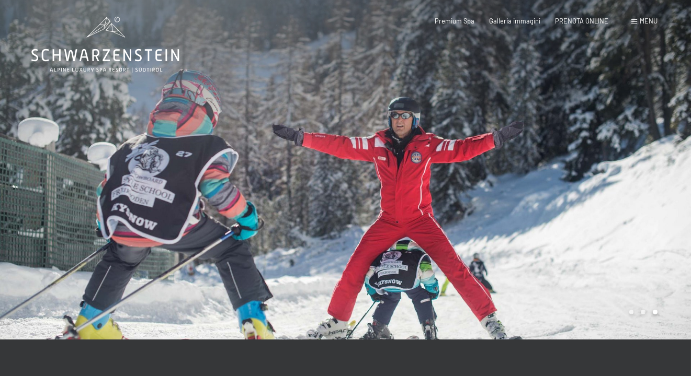
click at [640, 214] on div at bounding box center [519, 170] width 346 height 340
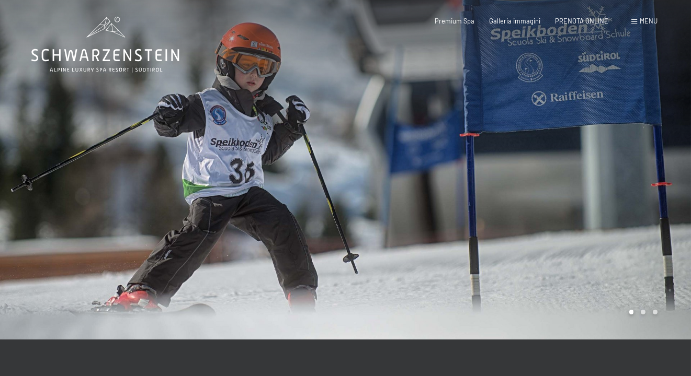
click at [640, 214] on div at bounding box center [519, 170] width 346 height 340
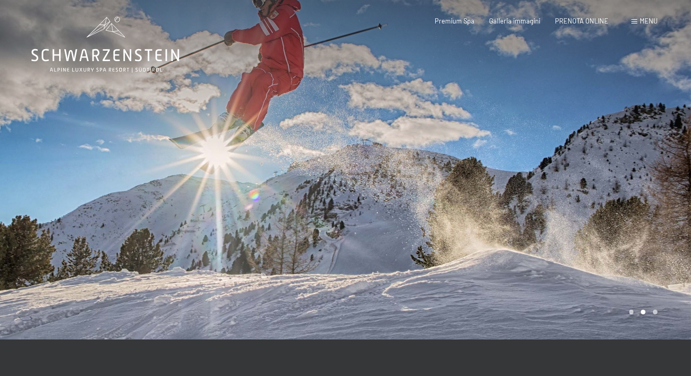
click at [640, 214] on div at bounding box center [519, 170] width 346 height 340
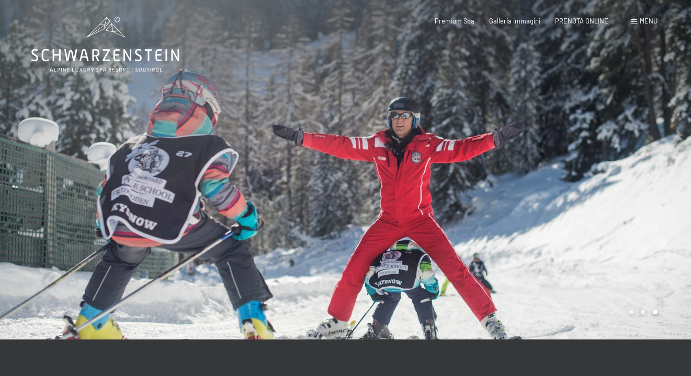
click at [640, 214] on div at bounding box center [519, 170] width 346 height 340
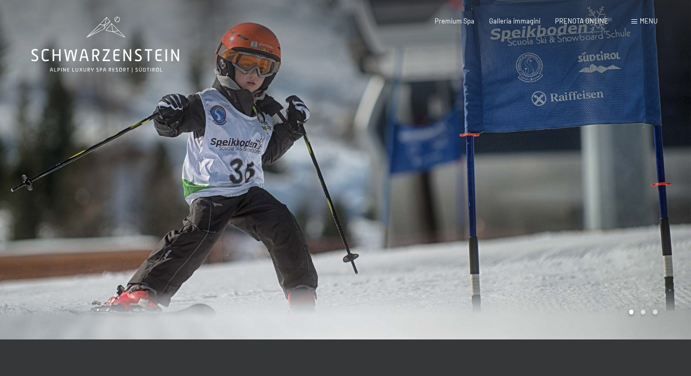
click at [640, 214] on div at bounding box center [519, 170] width 346 height 340
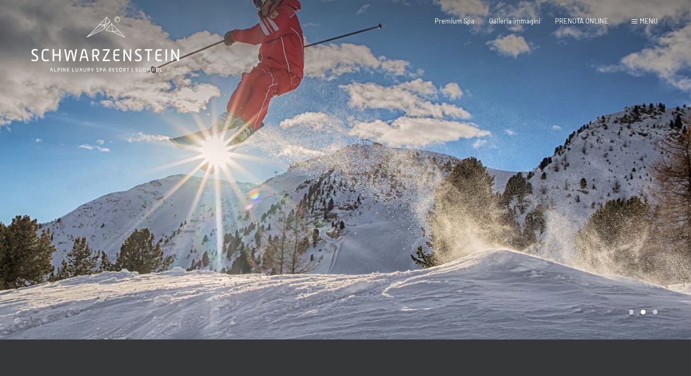
click at [640, 214] on div at bounding box center [519, 170] width 346 height 340
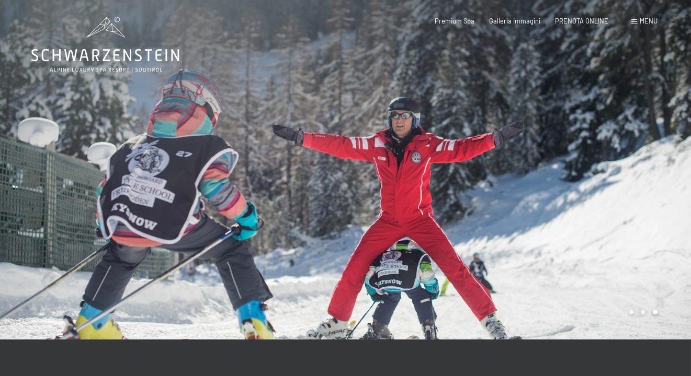
click at [640, 214] on div at bounding box center [519, 170] width 346 height 340
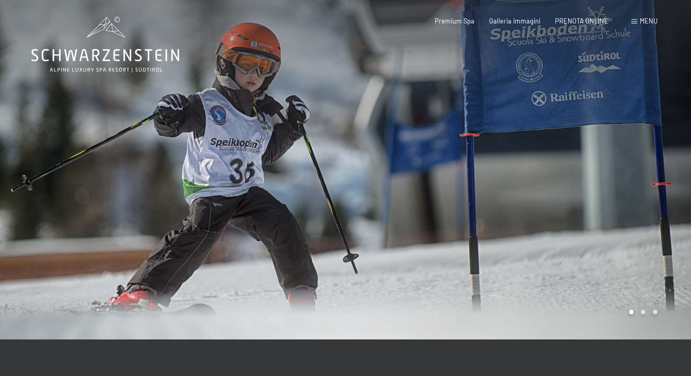
click at [640, 214] on div at bounding box center [519, 170] width 346 height 340
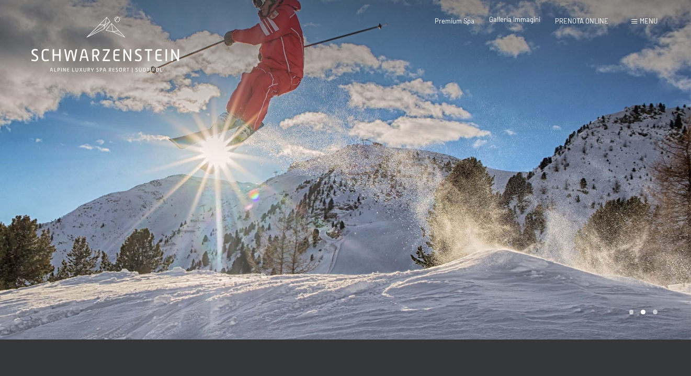
click at [517, 20] on span "Galleria immagini" at bounding box center [514, 19] width 51 height 8
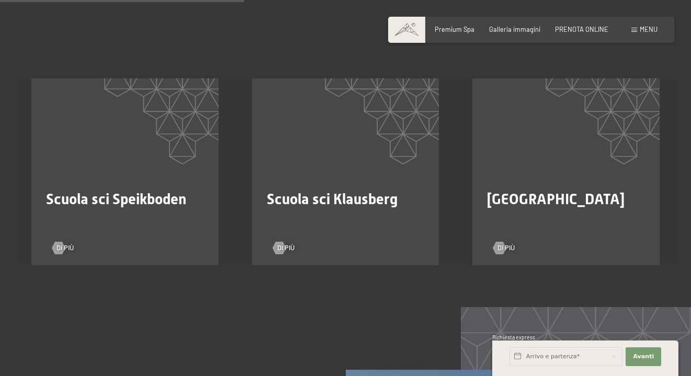
scroll to position [732, 0]
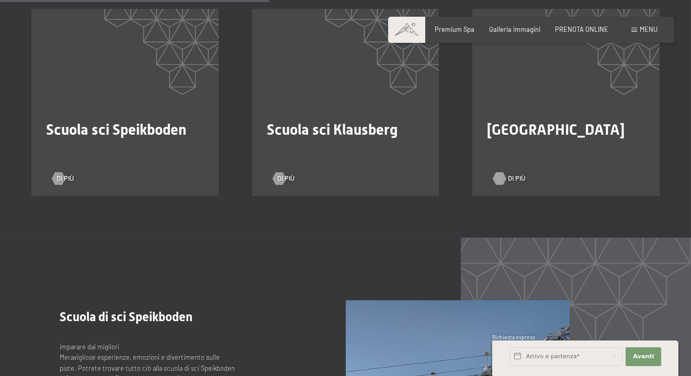
click at [510, 174] on span "Di più" at bounding box center [516, 178] width 17 height 9
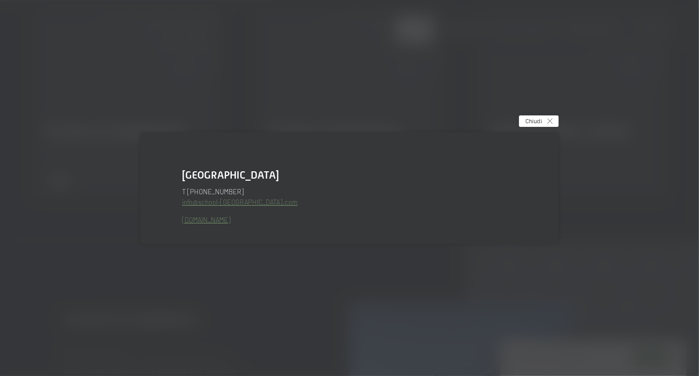
click at [541, 120] on span "Chiudi" at bounding box center [533, 121] width 17 height 9
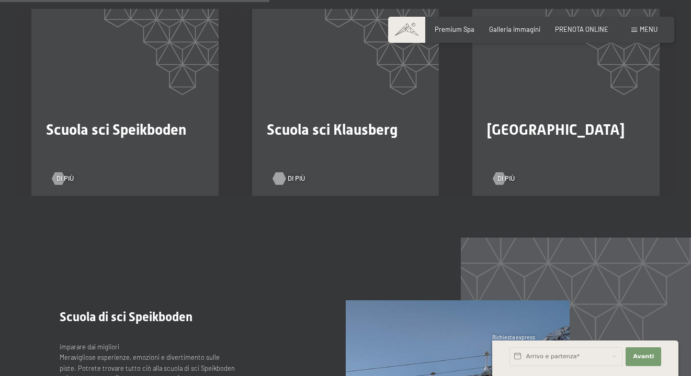
click at [283, 173] on div at bounding box center [279, 179] width 7 height 13
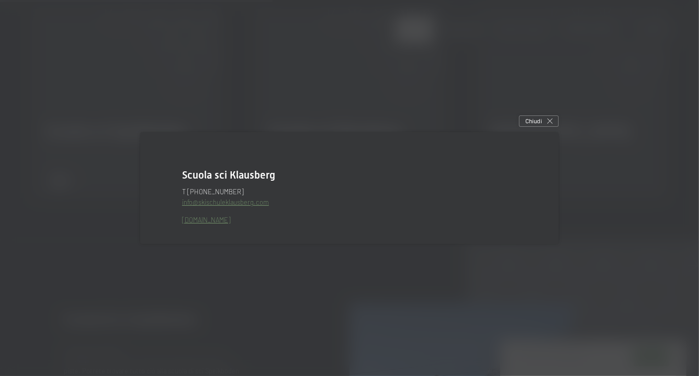
click at [337, 121] on div "Scuola sci Klausberg T +39 0474 652350 info@ no-spam. skischuleklausberg. no-sp…" at bounding box center [349, 188] width 443 height 137
click at [551, 119] on icon at bounding box center [549, 121] width 5 height 5
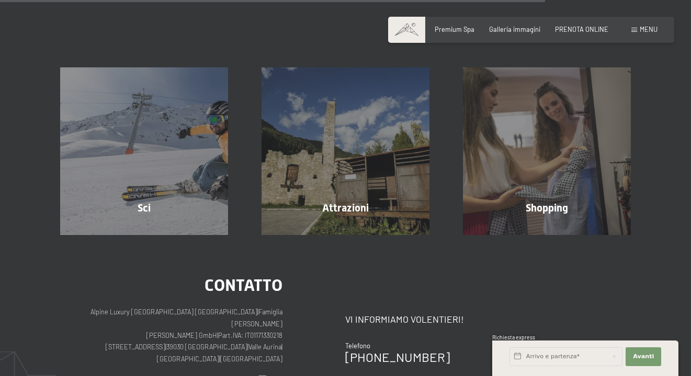
scroll to position [1725, 0]
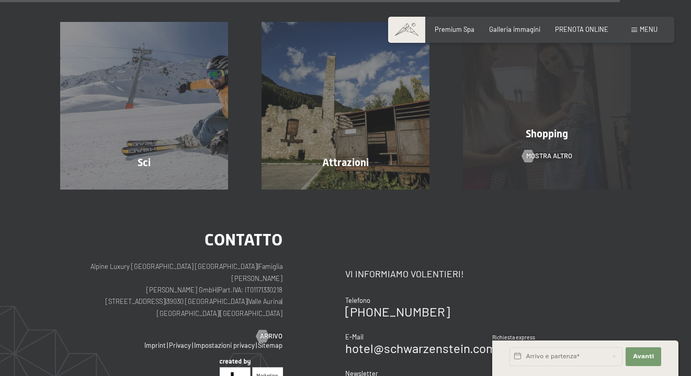
click at [516, 146] on div "Shopping mostra altro" at bounding box center [546, 106] width 201 height 168
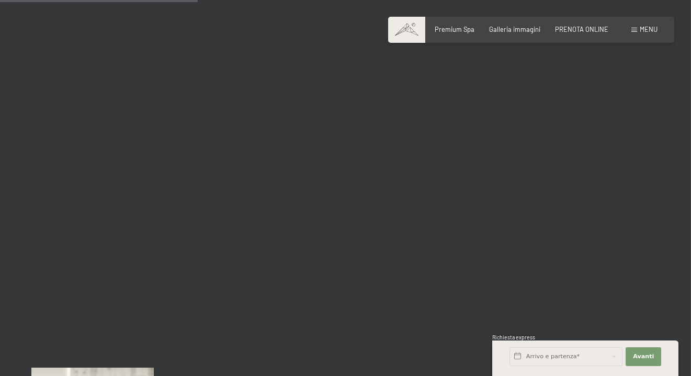
scroll to position [2980, 0]
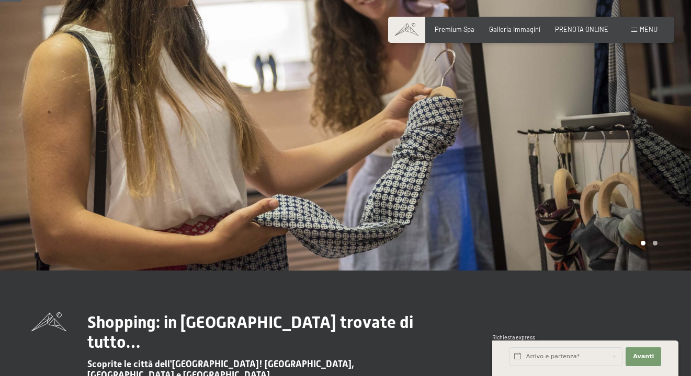
scroll to position [105, 0]
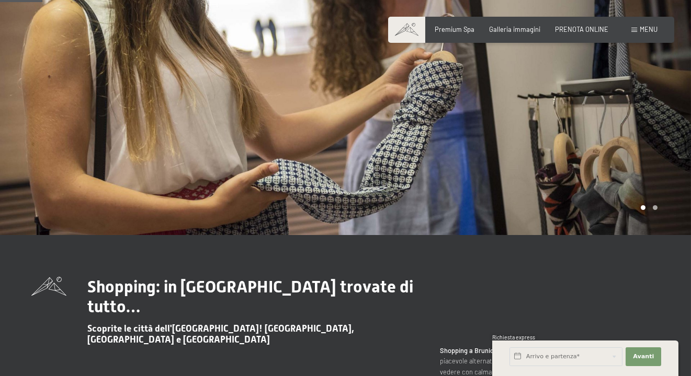
click at [596, 189] on div at bounding box center [519, 65] width 346 height 340
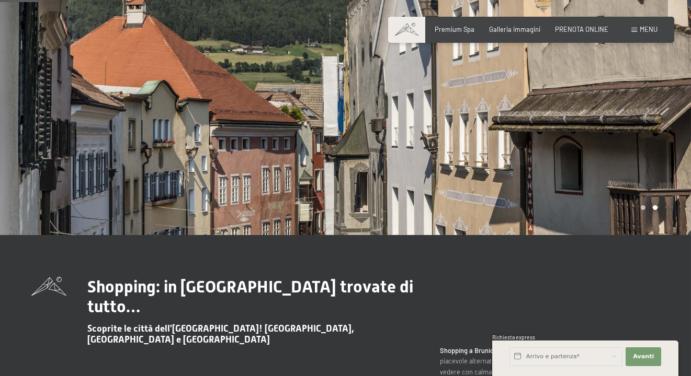
click at [596, 189] on div at bounding box center [519, 65] width 346 height 340
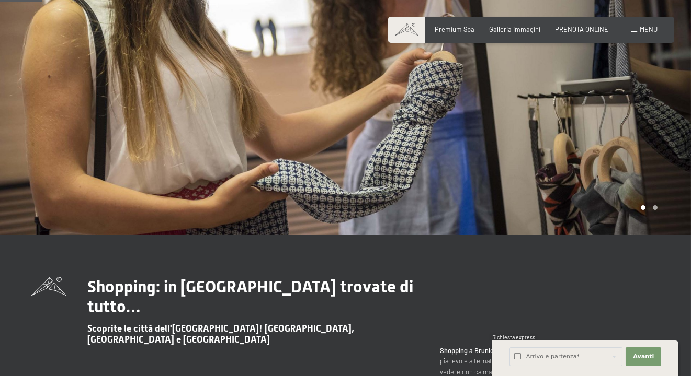
click at [596, 189] on div at bounding box center [519, 65] width 346 height 340
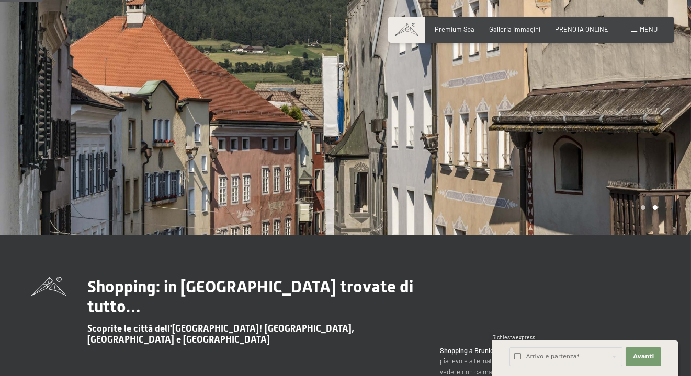
click at [596, 189] on div at bounding box center [519, 65] width 346 height 340
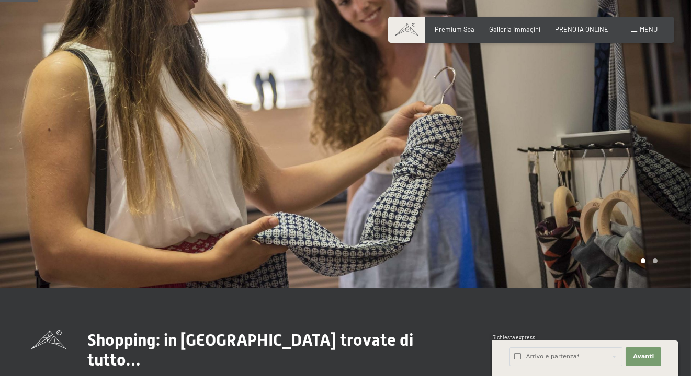
scroll to position [0, 0]
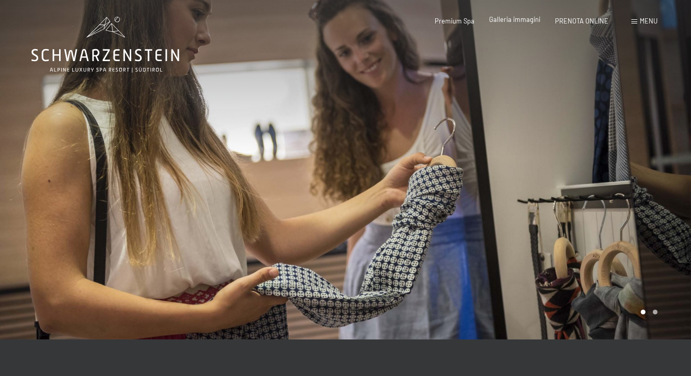
click at [526, 21] on span "Galleria immagini" at bounding box center [514, 19] width 51 height 8
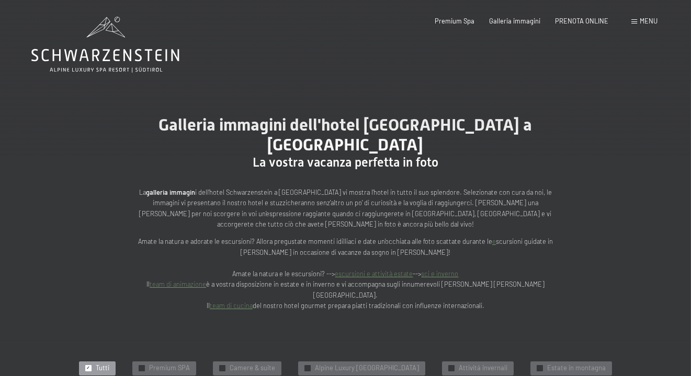
click at [485, 364] on span "Attivitá invernali" at bounding box center [483, 368] width 49 height 9
